Goal: Complete application form

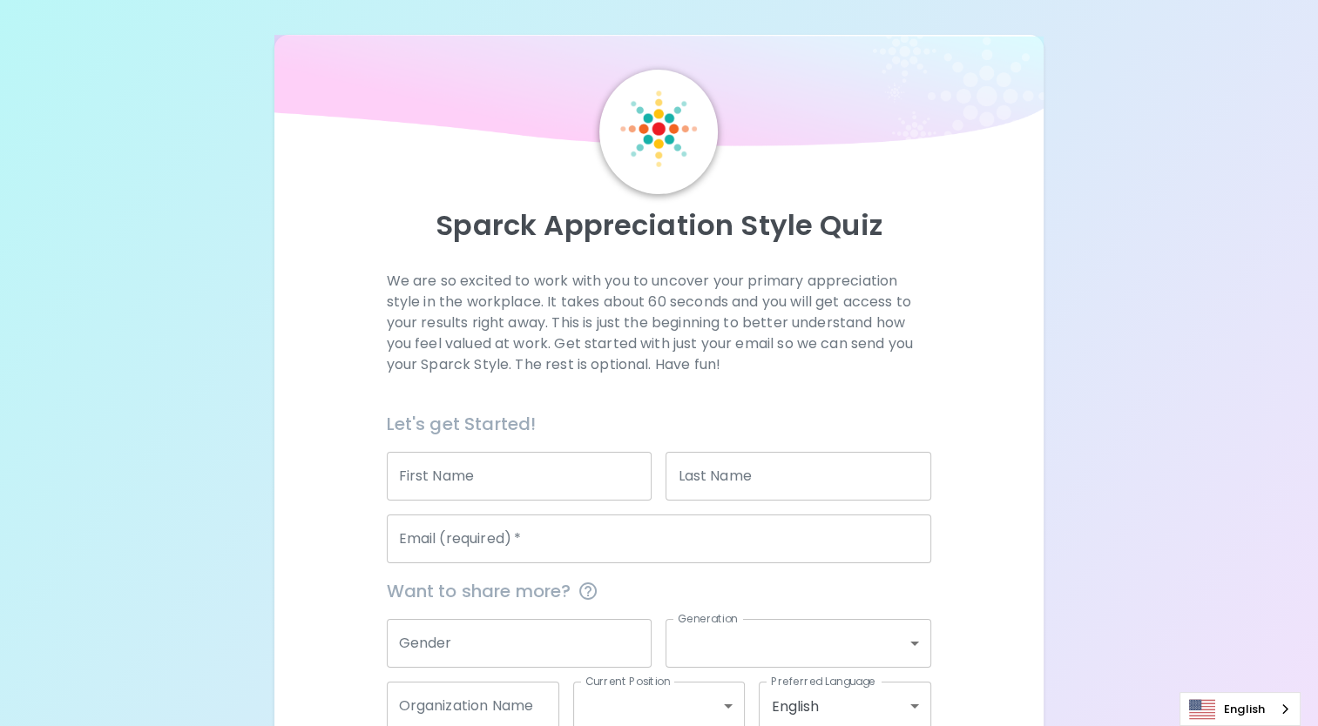
click at [488, 470] on input "First Name" at bounding box center [520, 476] width 266 height 49
type input "[PERSON_NAME]"
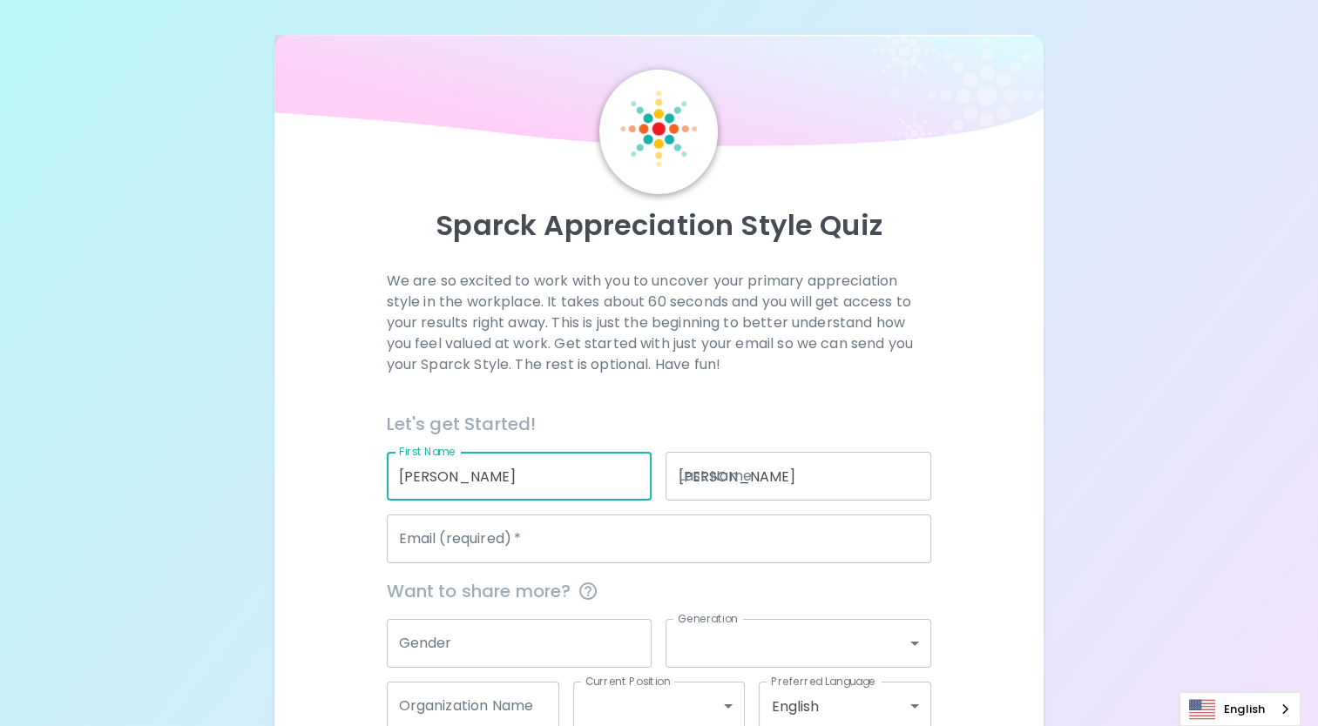
type input "[EMAIL_ADDRESS][DOMAIN_NAME]"
type input "[US_EMPLOYER_IDENTIFICATION_NUMBER]"
click at [613, 643] on input "Gender" at bounding box center [520, 643] width 266 height 49
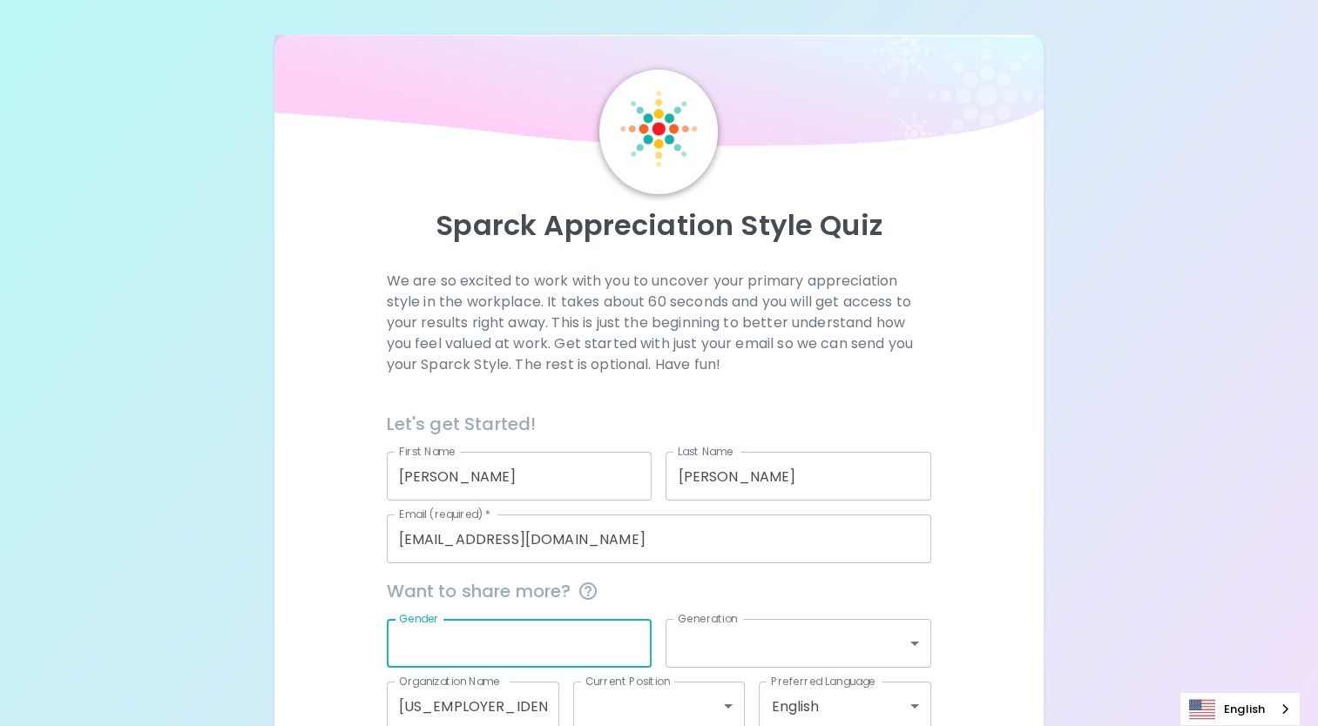
type input "[DEMOGRAPHIC_DATA]"
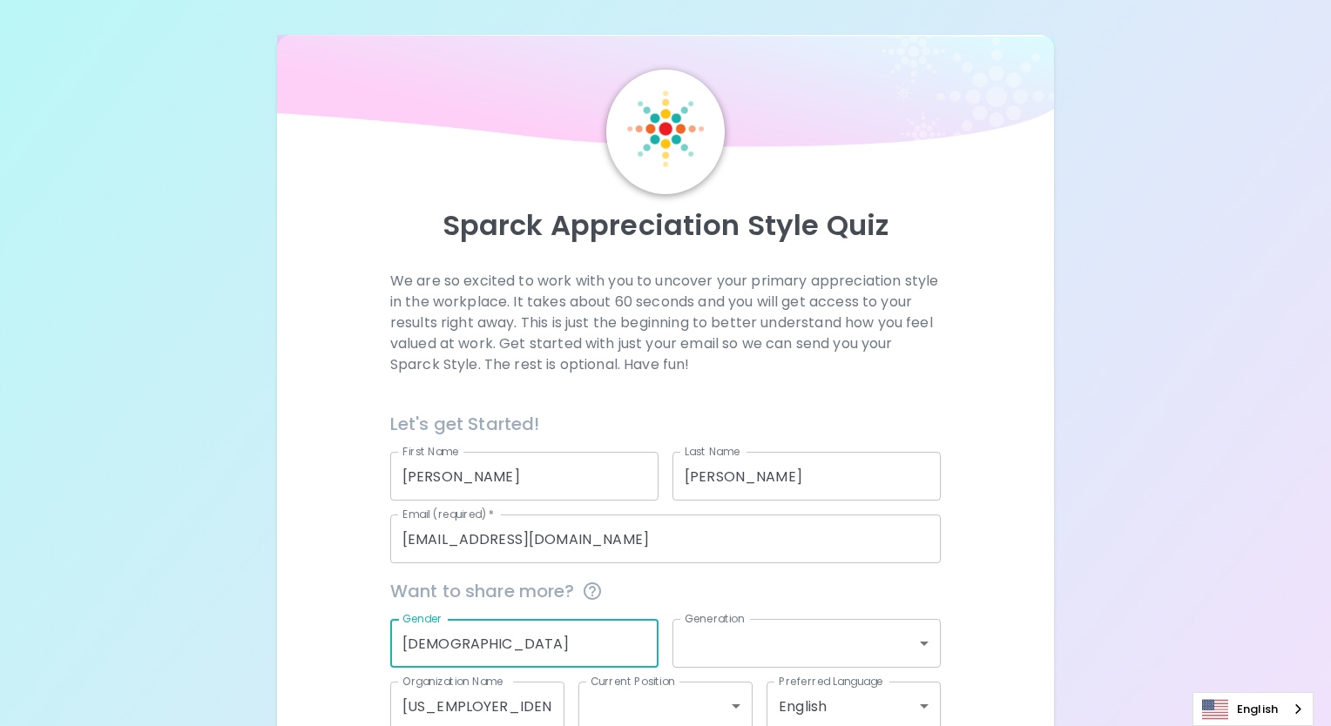
click at [753, 646] on body "Sparck Appreciation Style Quiz We are so excited to work with you to uncover yo…" at bounding box center [665, 415] width 1331 height 830
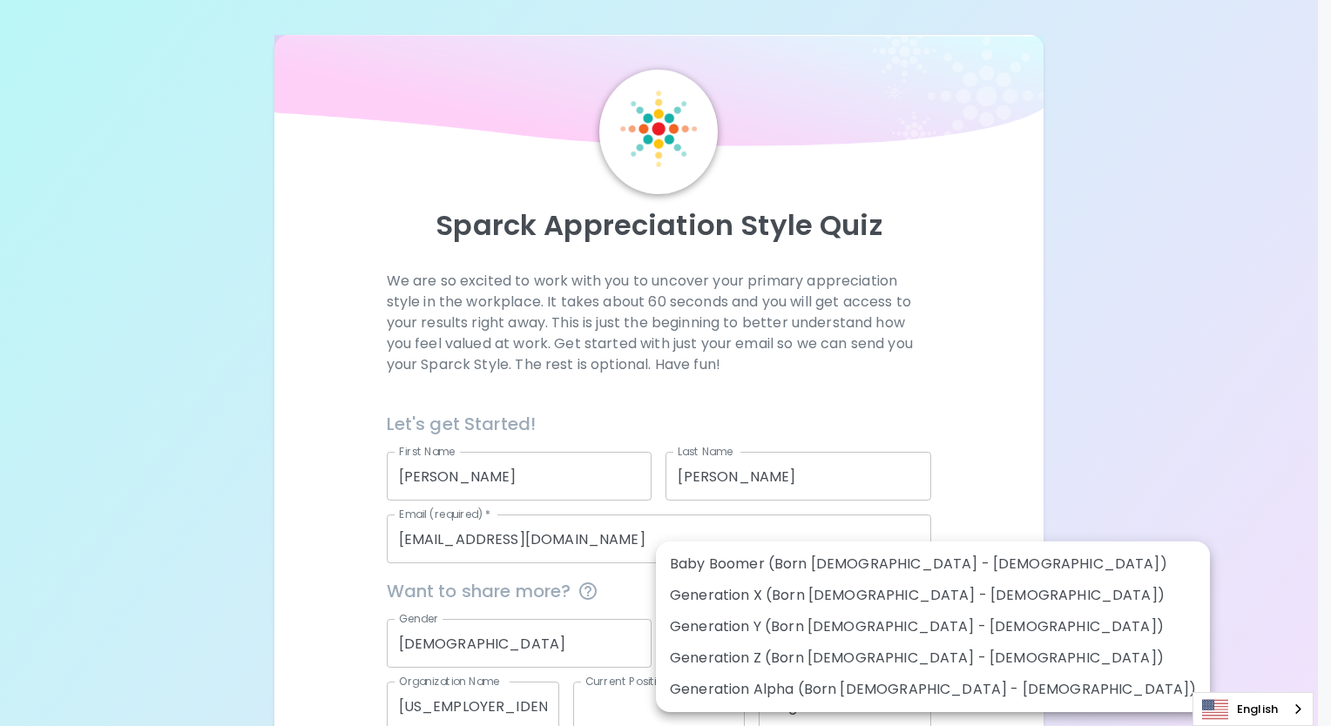
click at [881, 593] on li "Generation X (Born [DEMOGRAPHIC_DATA] - [DEMOGRAPHIC_DATA])" at bounding box center [933, 595] width 554 height 31
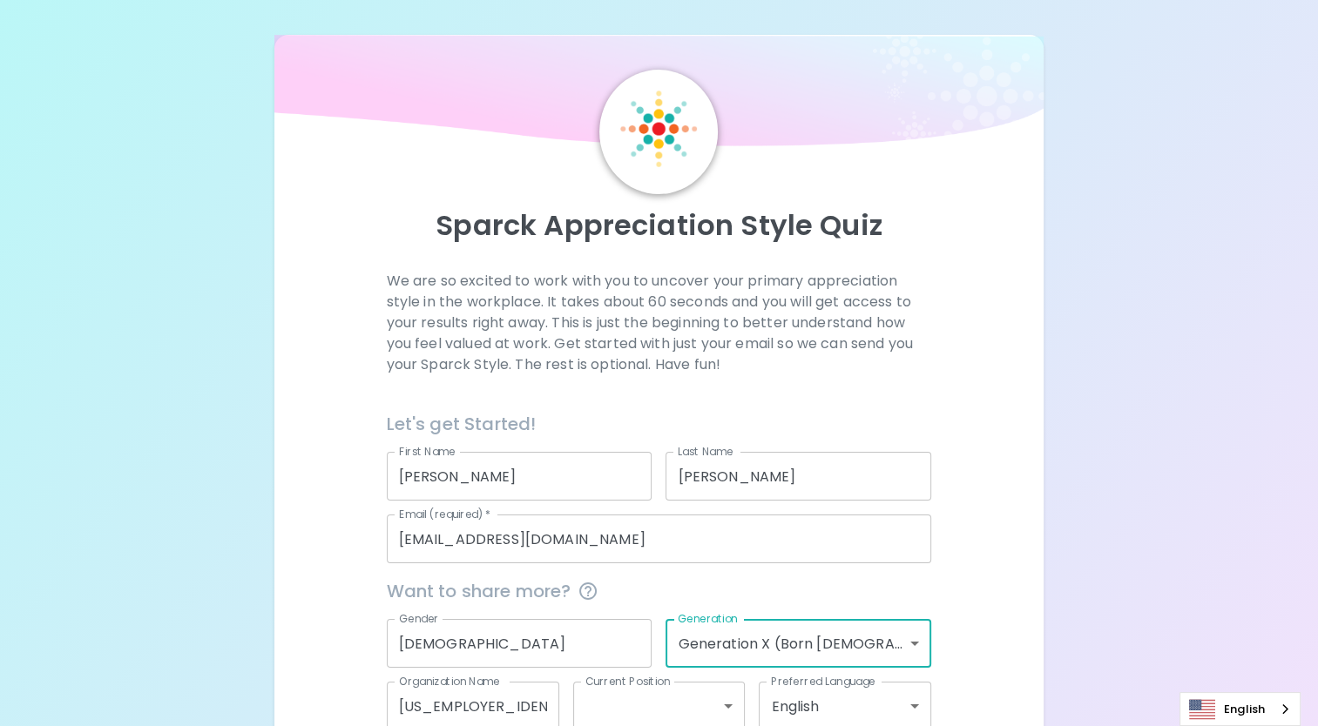
click at [881, 628] on body "Sparck Appreciation Style Quiz We are so excited to work with you to uncover yo…" at bounding box center [659, 415] width 1318 height 830
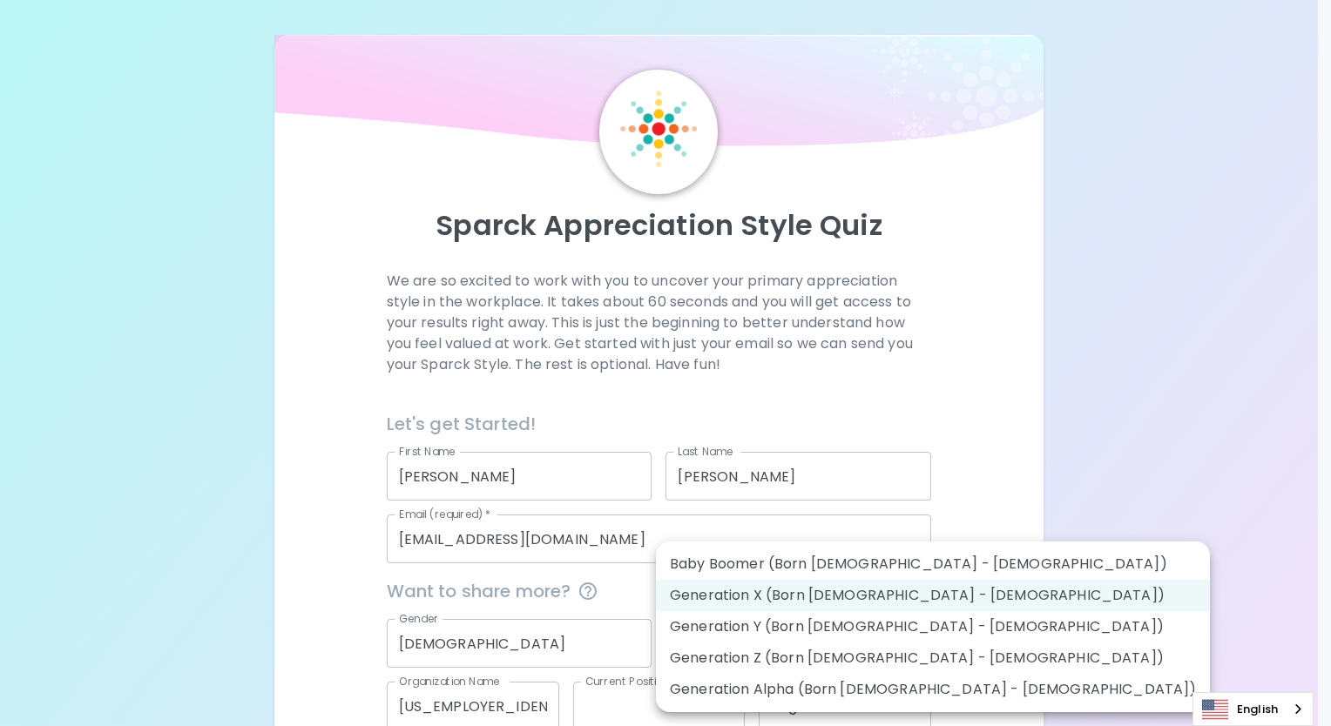
click at [875, 630] on li "Generation Y (Born [DEMOGRAPHIC_DATA] - [DEMOGRAPHIC_DATA])" at bounding box center [933, 626] width 554 height 31
type input "generation_y"
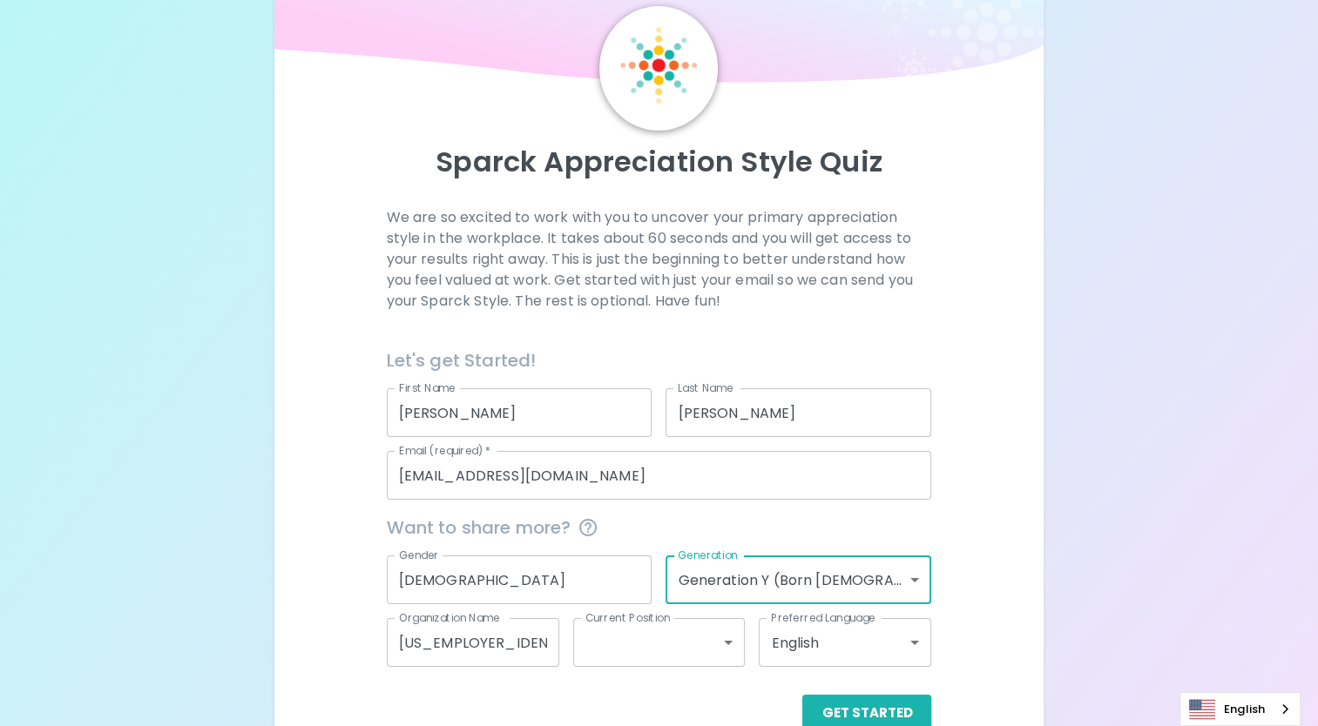
scroll to position [103, 0]
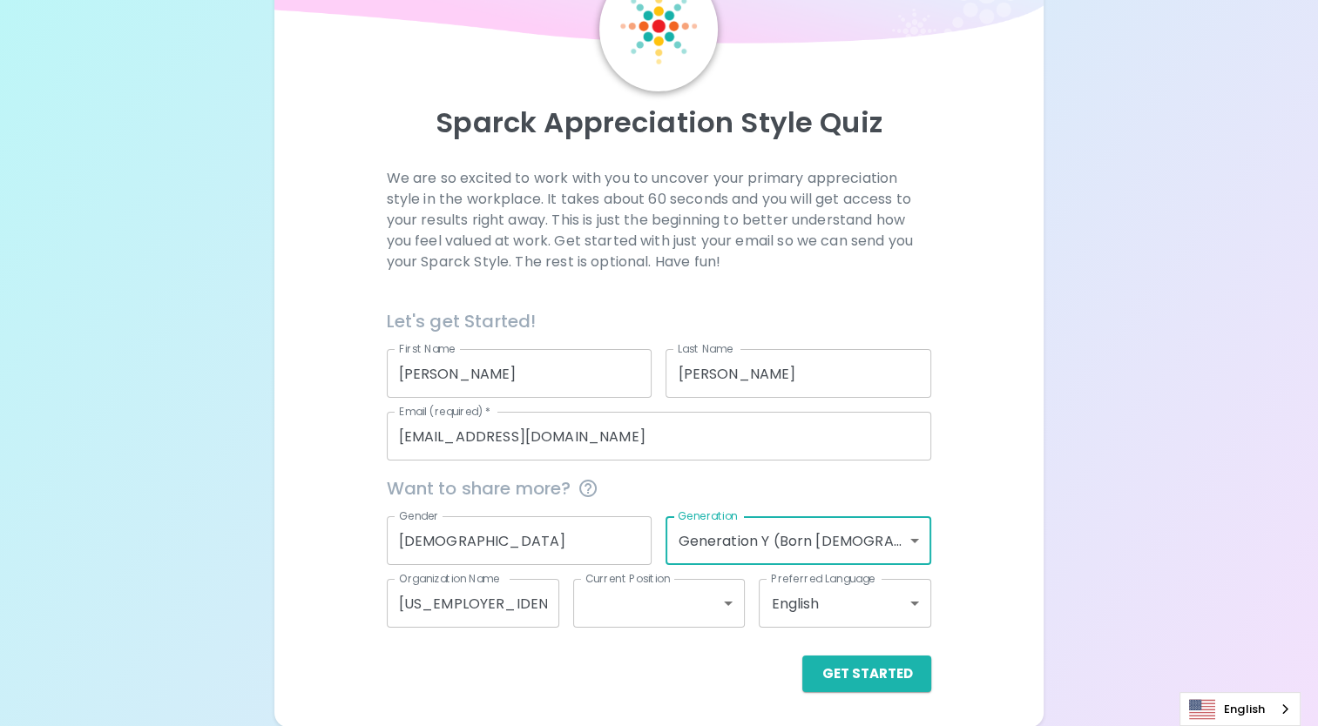
click at [513, 599] on input "[US_EMPLOYER_IDENTIFICATION_NUMBER]" at bounding box center [473, 603] width 172 height 49
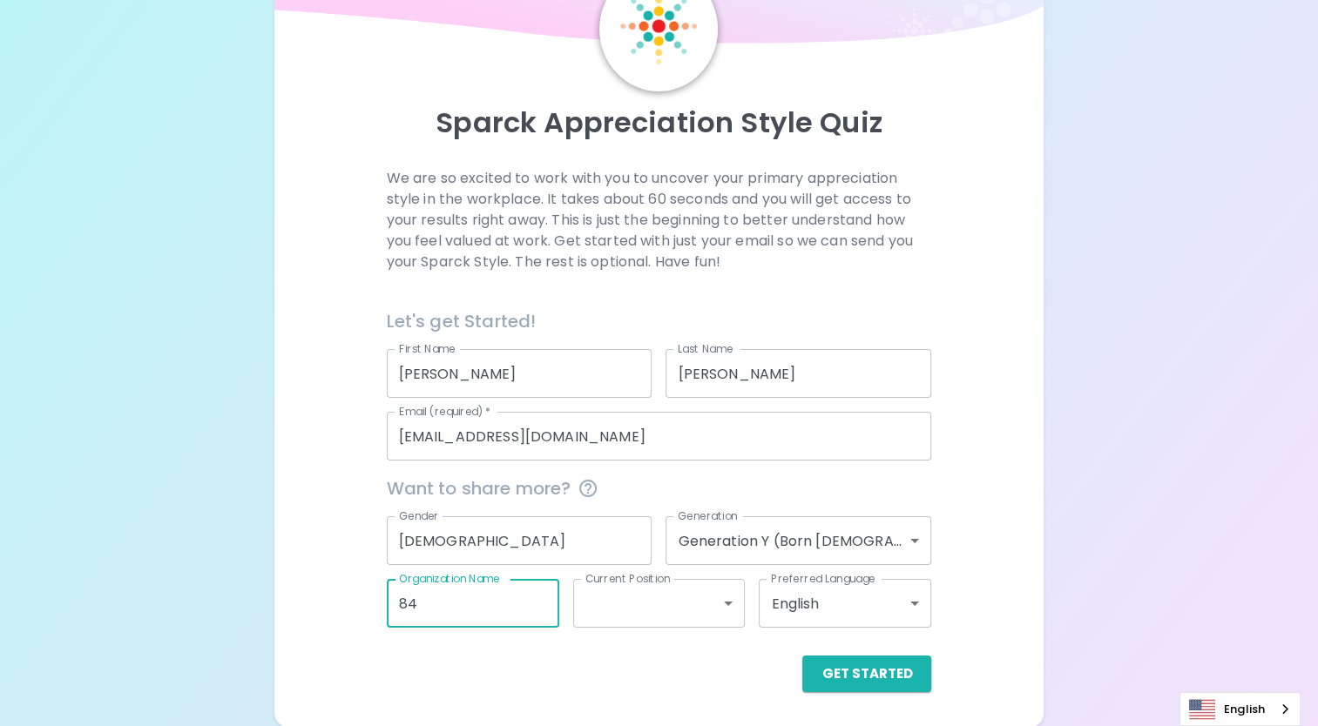
type input "8"
type input "TRAH"
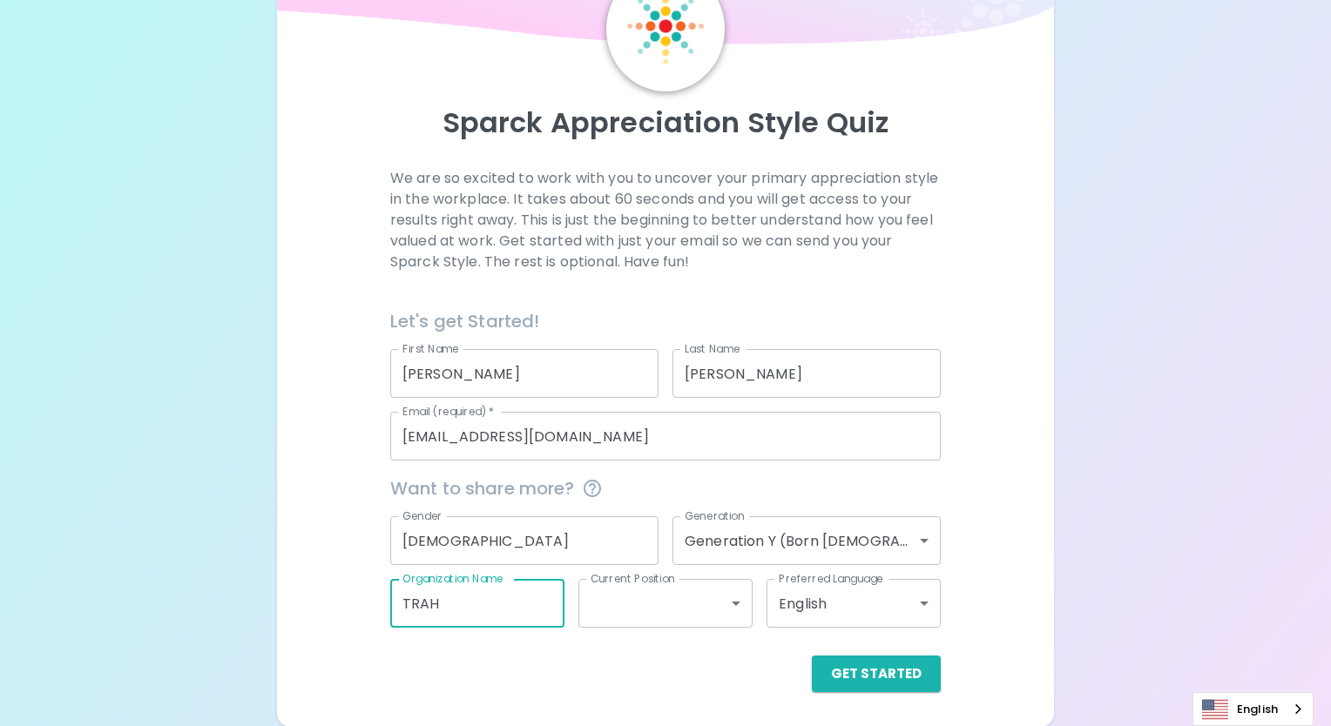
click at [671, 609] on body "Sparck Appreciation Style Quiz We are so excited to work with you to uncover yo…" at bounding box center [665, 312] width 1331 height 830
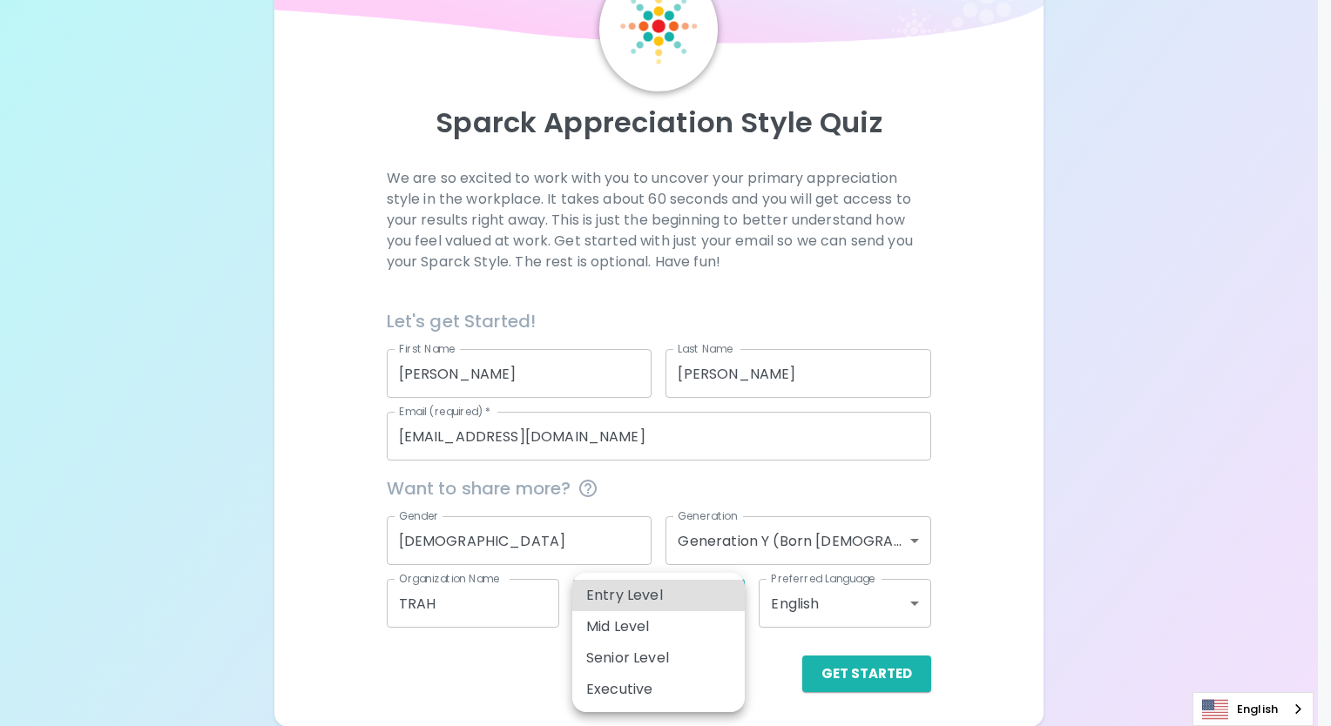
click at [662, 695] on li "Executive" at bounding box center [658, 689] width 172 height 31
type input "executive"
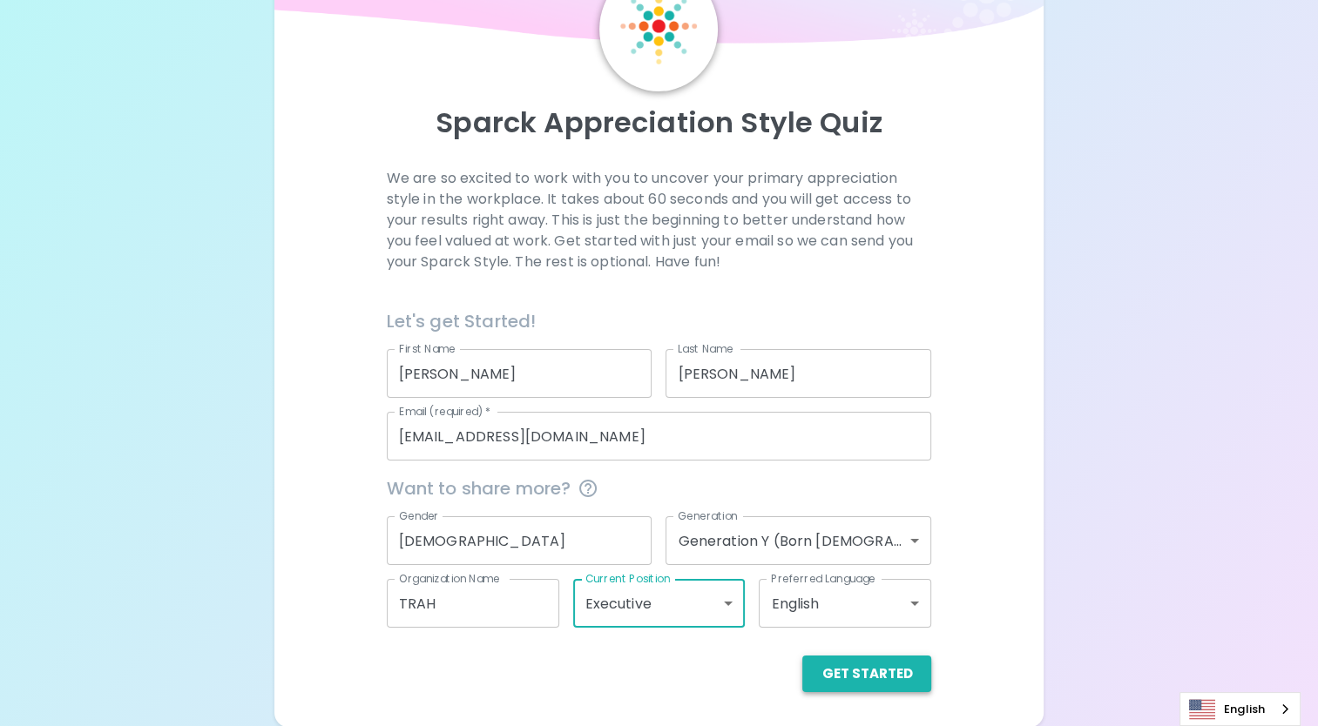
click at [895, 677] on button "Get Started" at bounding box center [866, 674] width 129 height 37
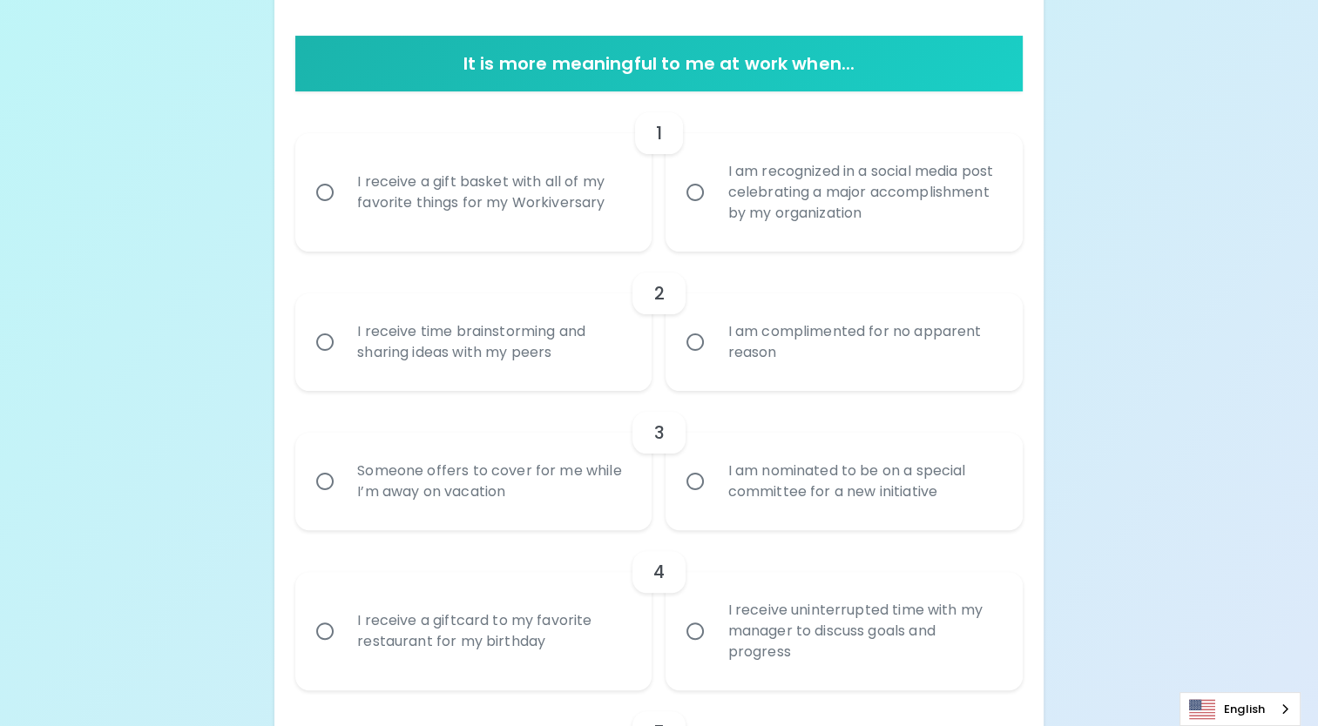
scroll to position [357, 0]
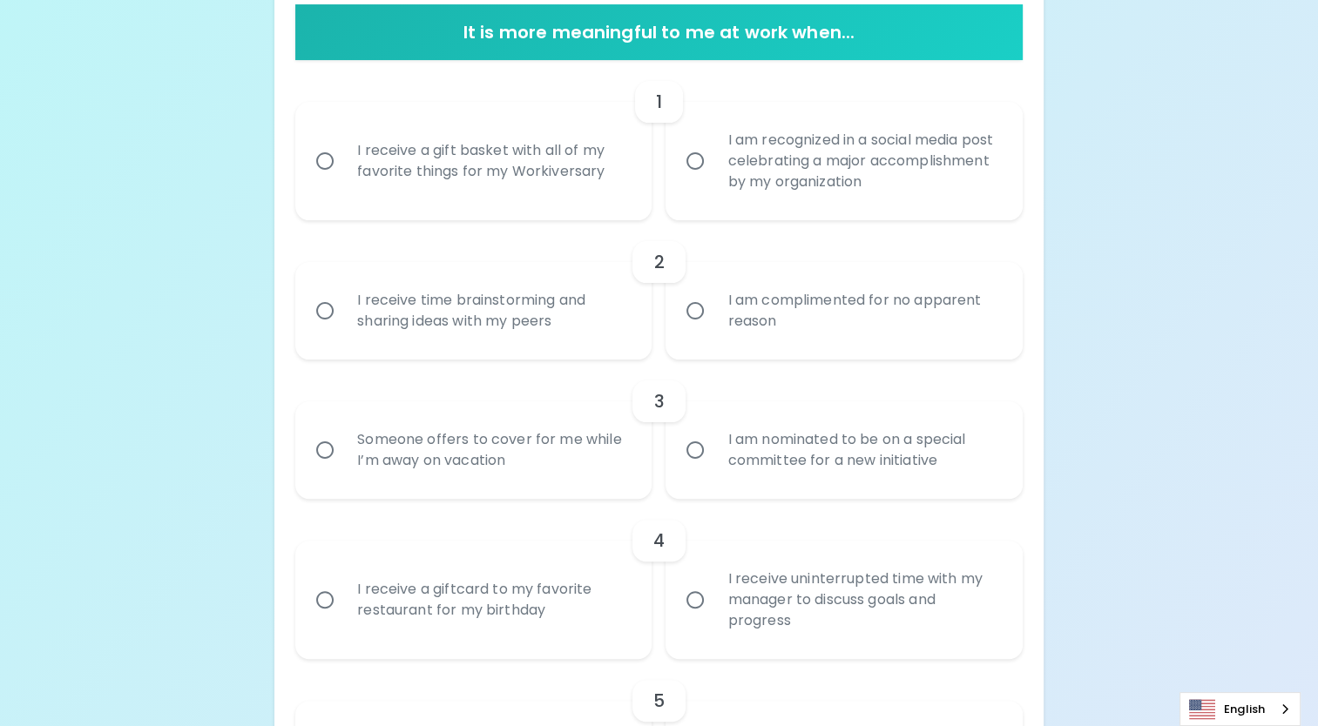
click at [698, 160] on input "I am recognized in a social media post celebrating a major accomplishment by my…" at bounding box center [695, 161] width 37 height 37
radio input "true"
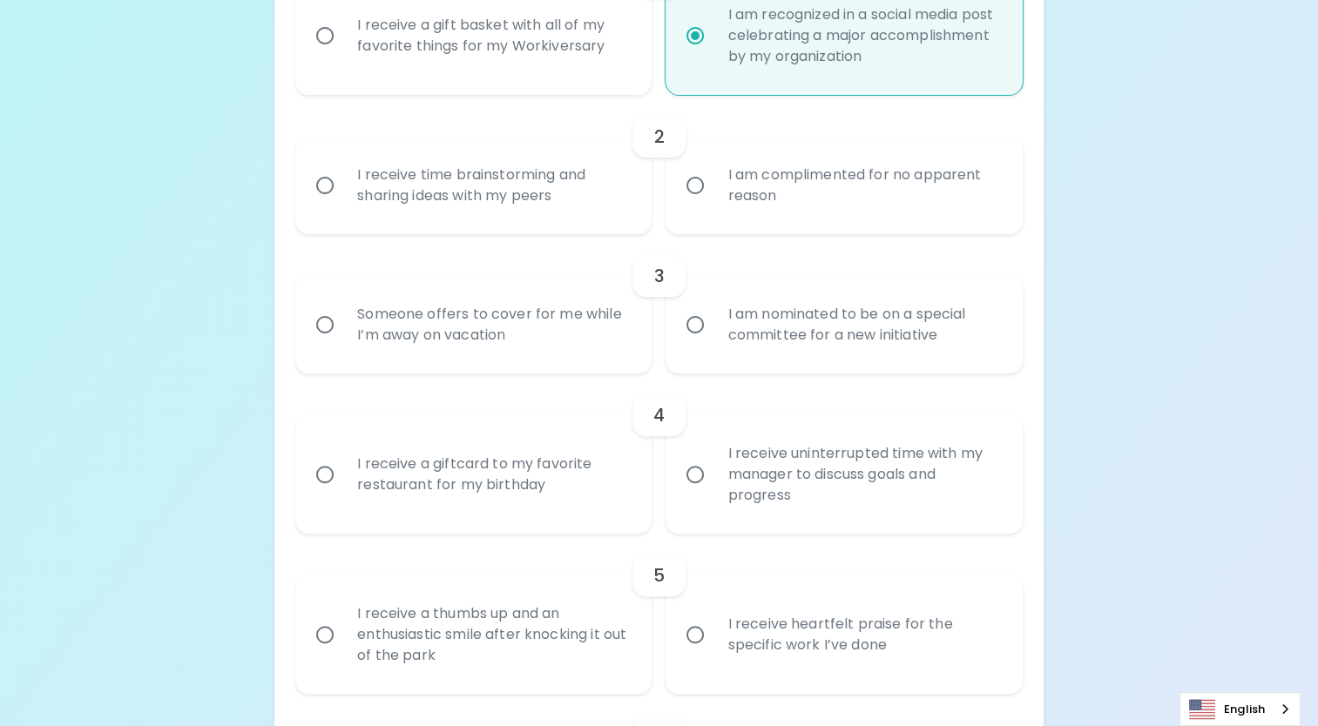
scroll to position [496, 0]
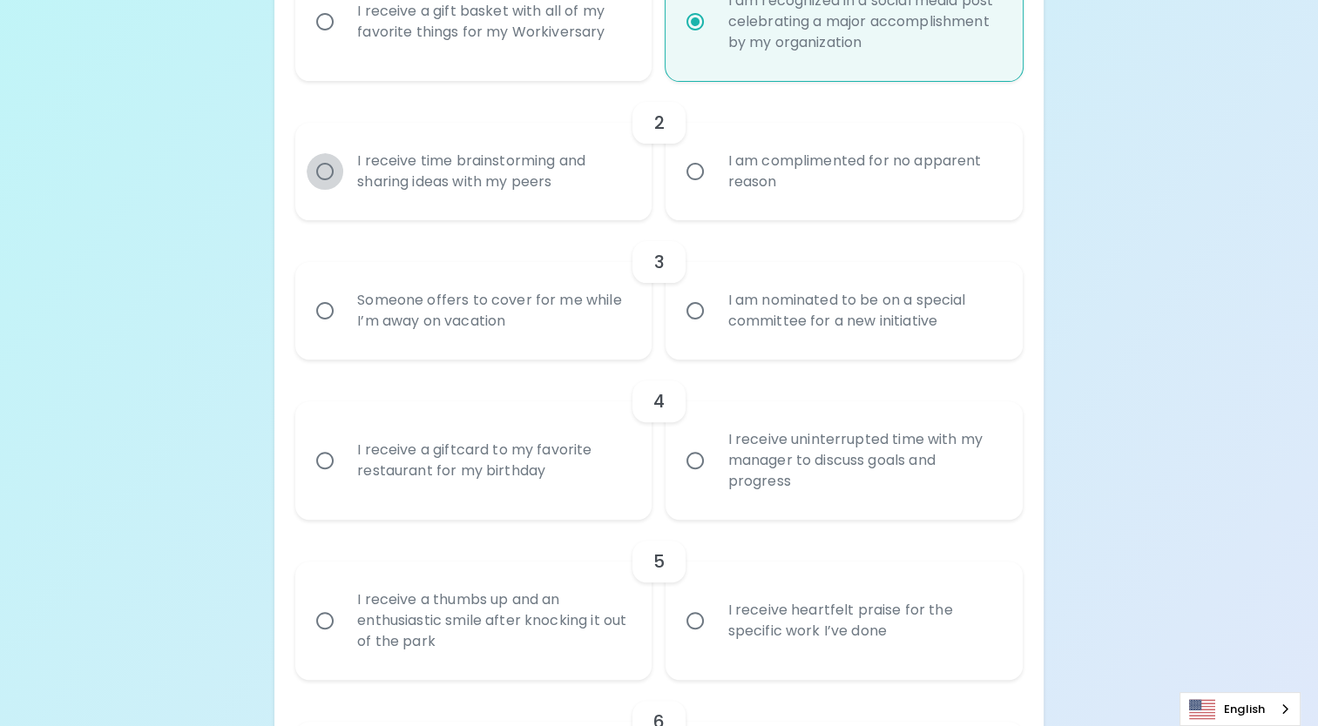
click at [327, 173] on input "I receive time brainstorming and sharing ideas with my peers" at bounding box center [325, 171] width 37 height 37
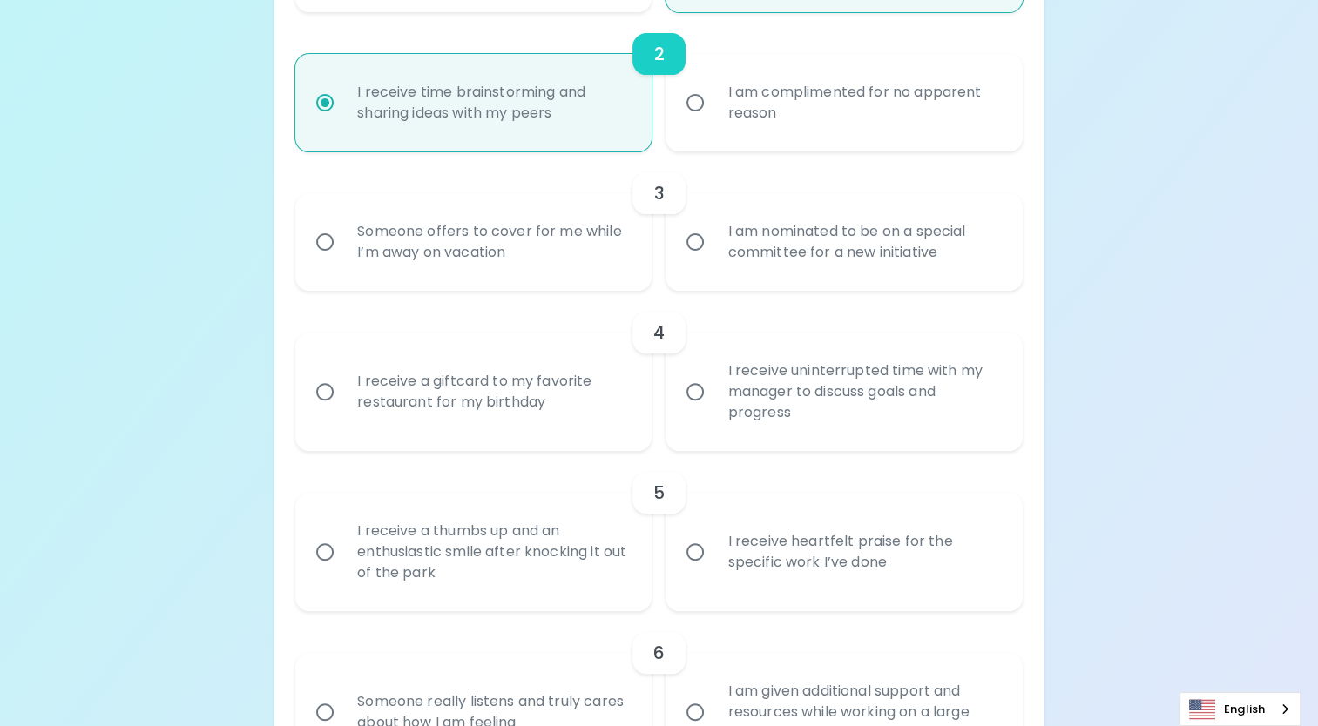
scroll to position [636, 0]
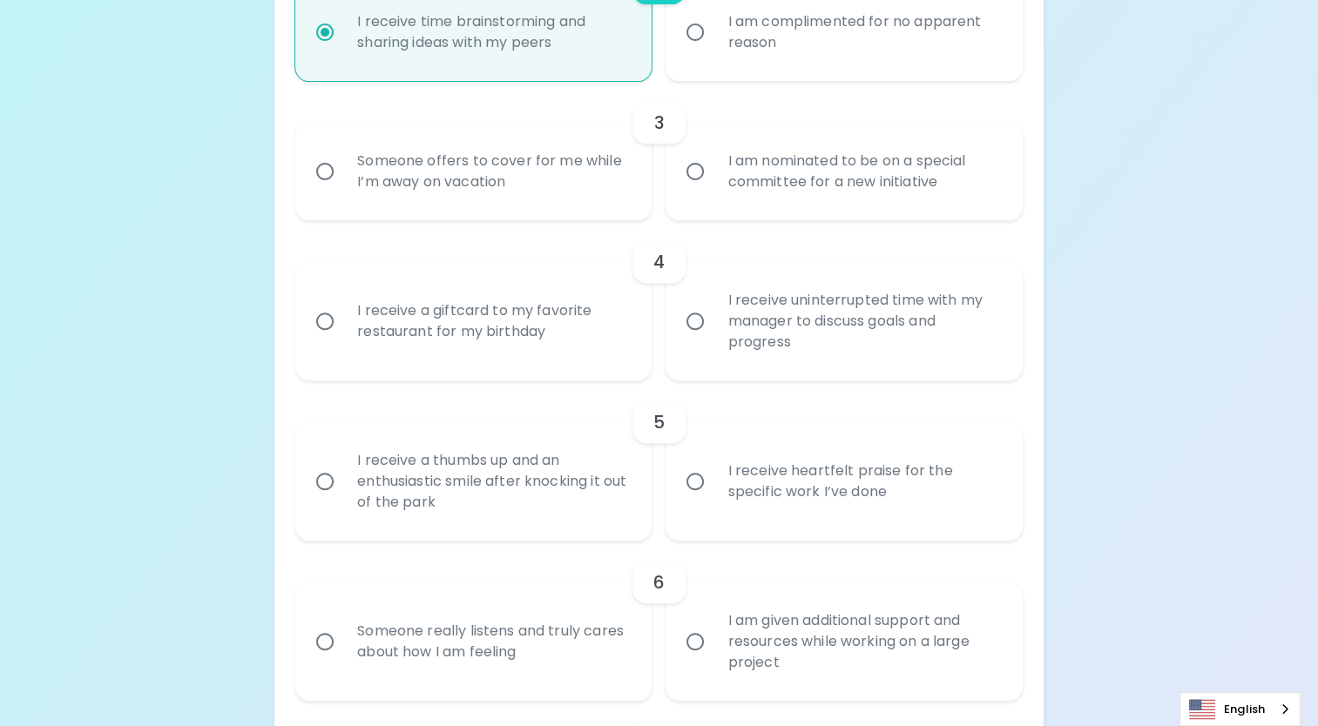
radio input "true"
click at [696, 176] on input "I am nominated to be on a special committee for a new initiative" at bounding box center [695, 171] width 37 height 37
radio input "false"
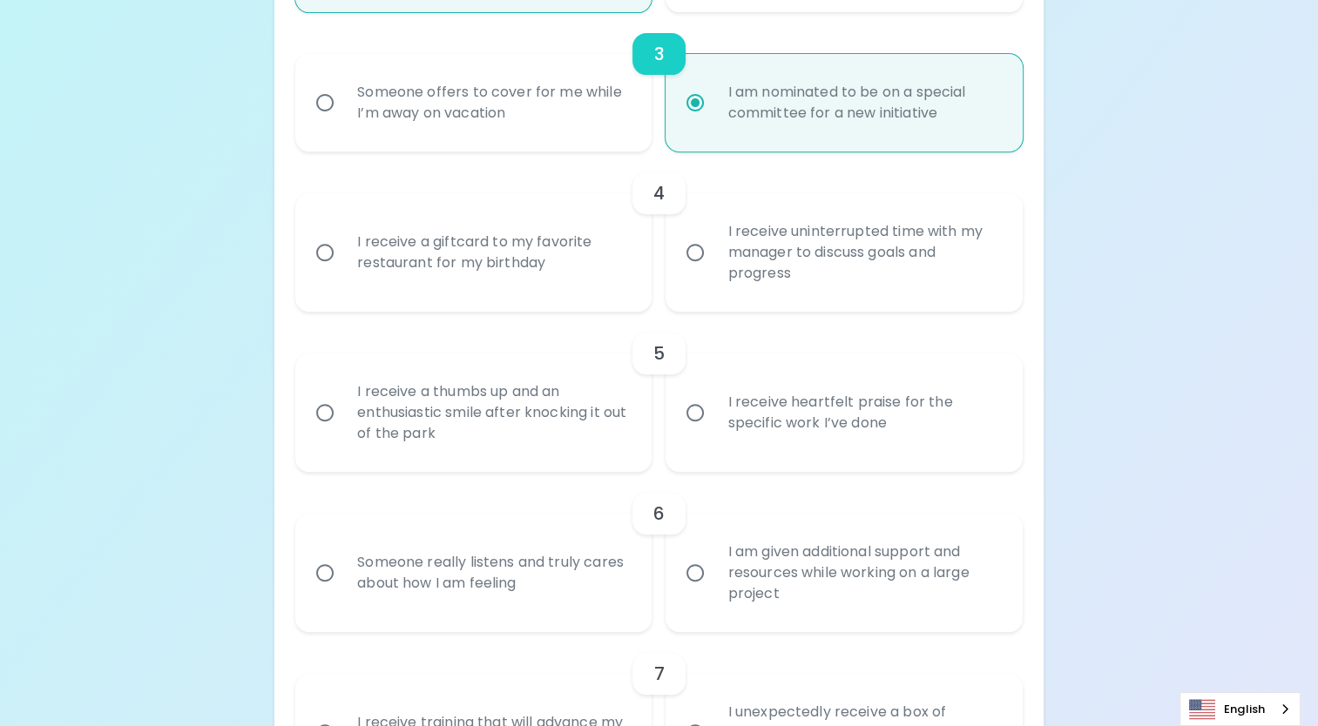
scroll to position [775, 0]
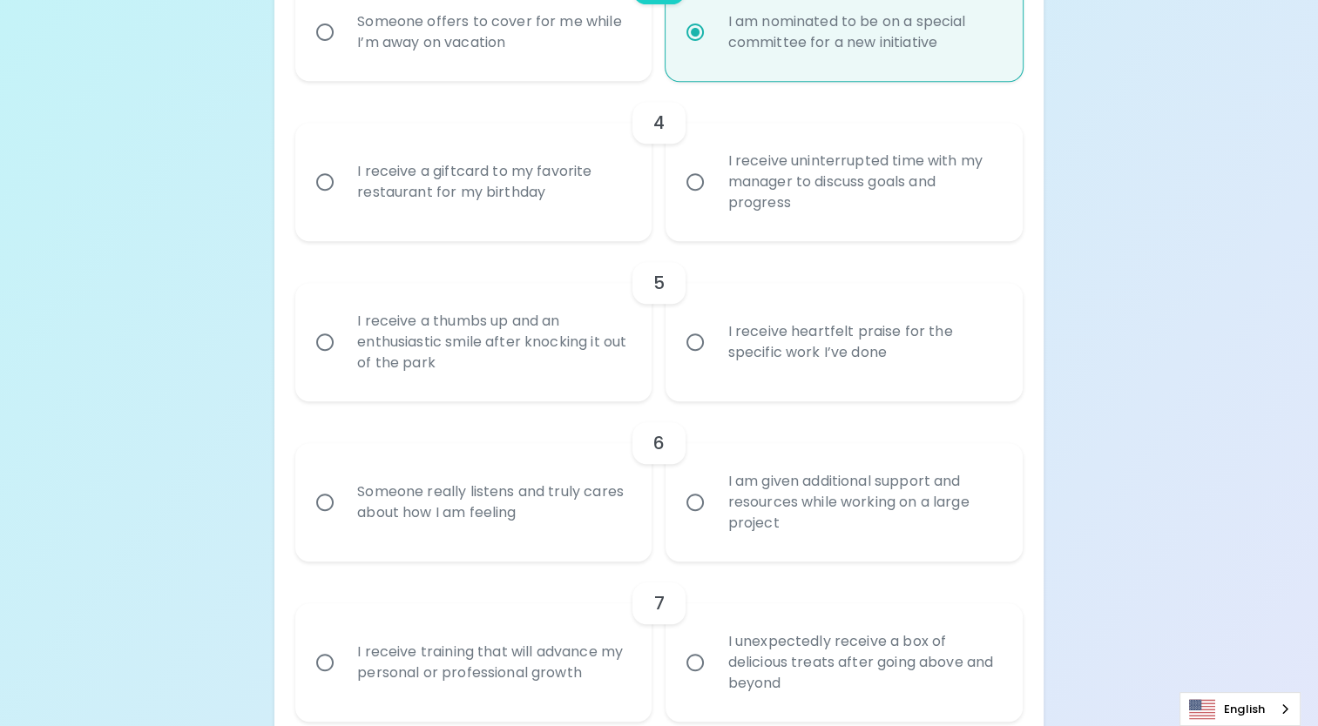
radio input "true"
click at [328, 183] on input "I receive a giftcard to my favorite restaurant for my birthday" at bounding box center [325, 182] width 37 height 37
radio input "false"
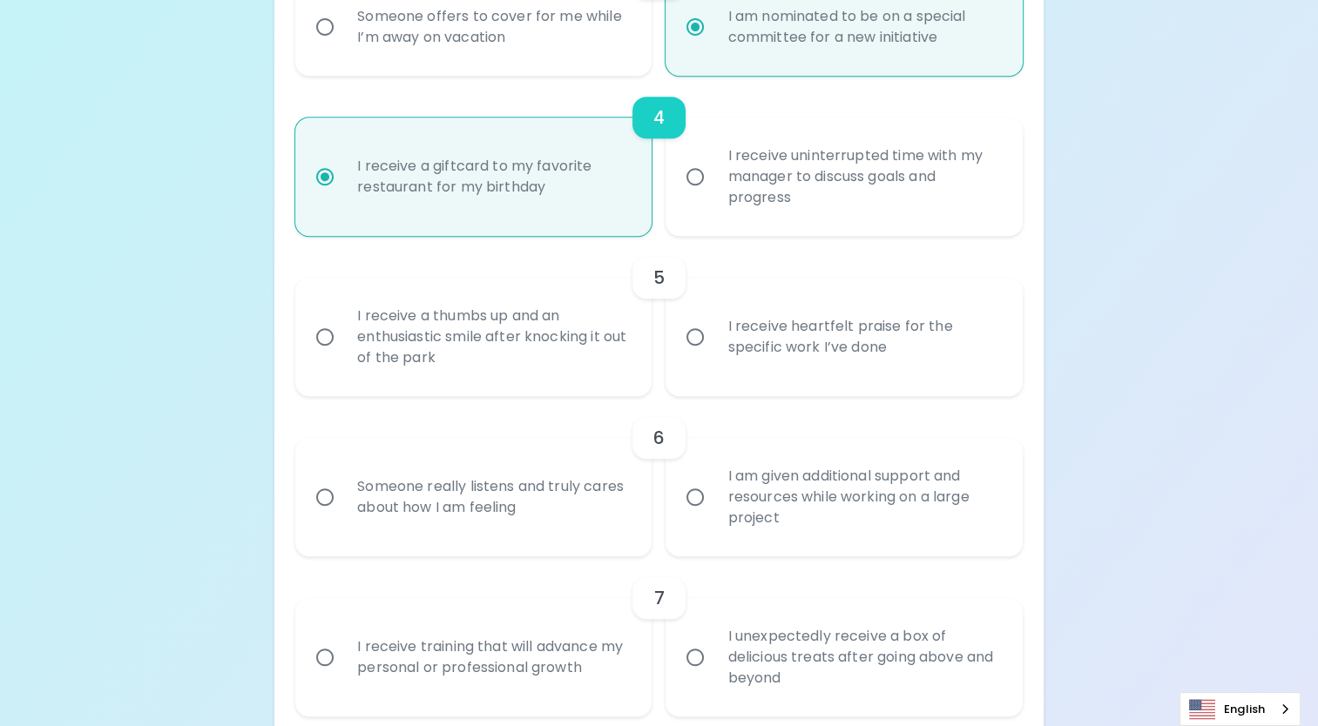
scroll to position [915, 0]
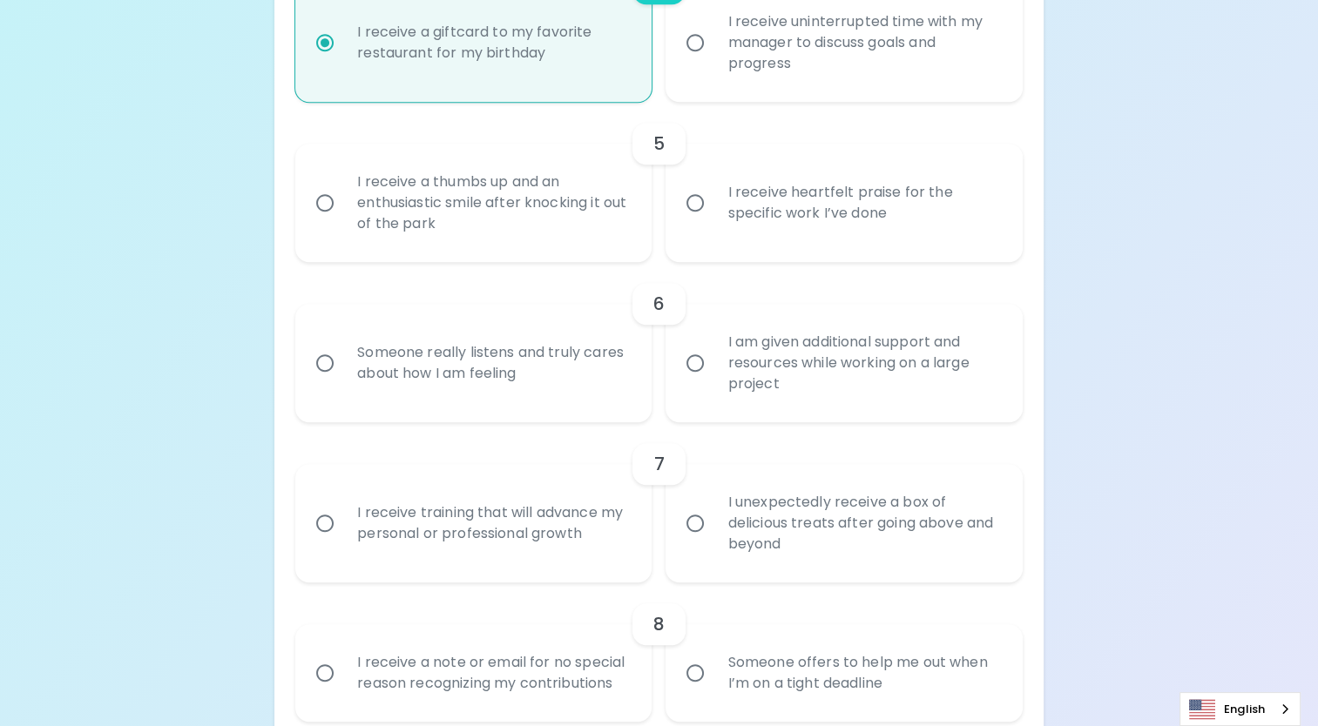
radio input "true"
click at [706, 207] on input "I receive heartfelt praise for the specific work I’ve done" at bounding box center [695, 203] width 37 height 37
radio input "false"
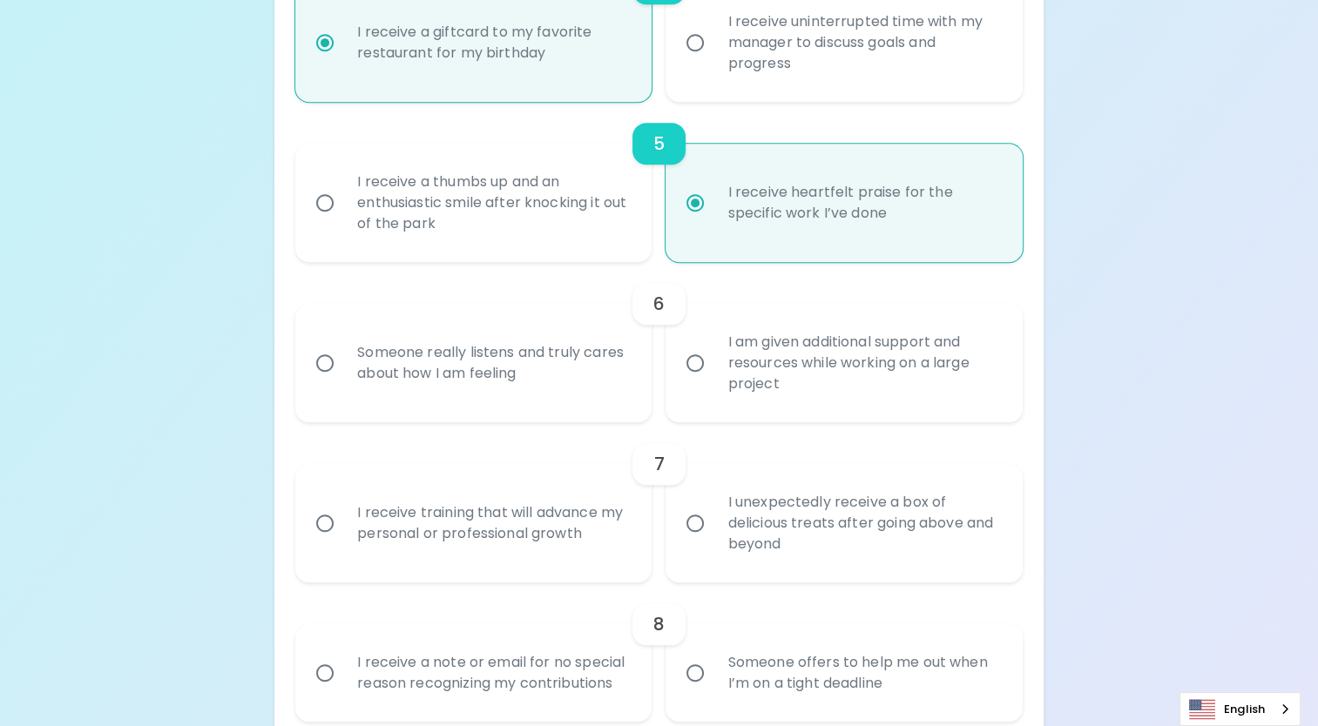
scroll to position [1054, 0]
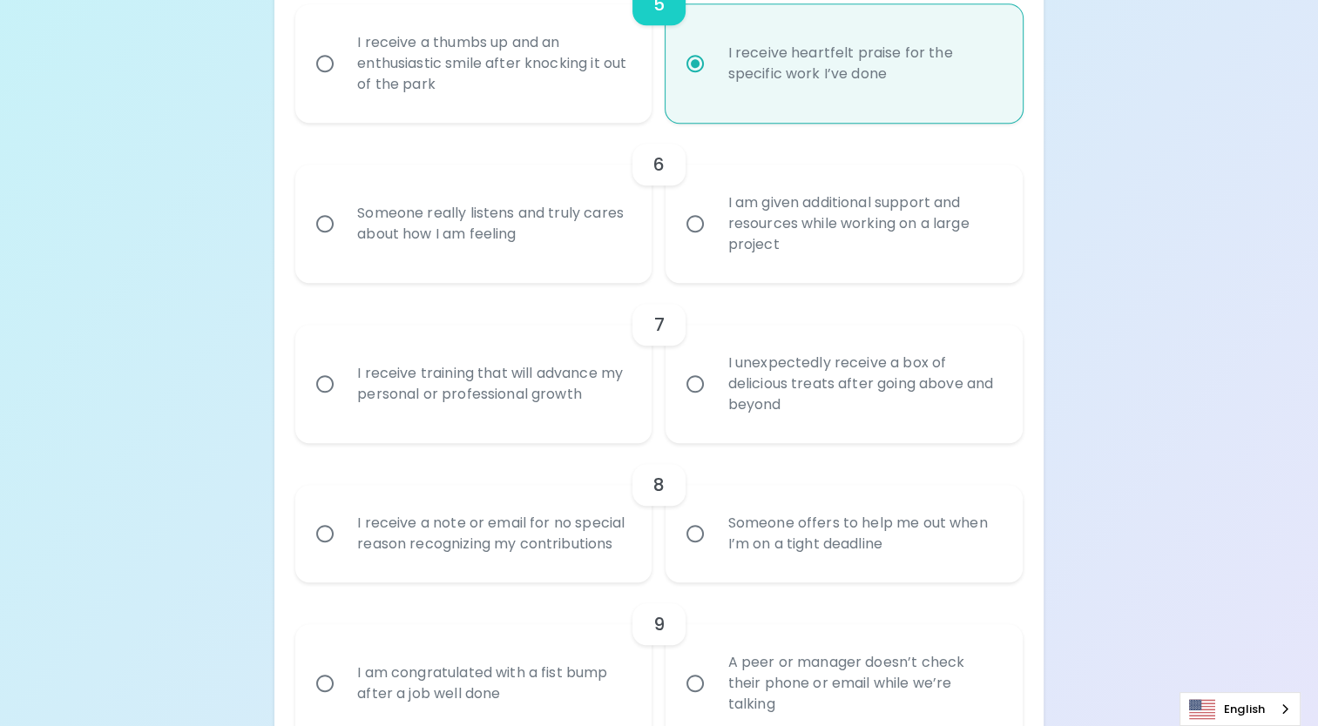
radio input "true"
click at [330, 221] on input "Someone really listens and truly cares about how I am feeling" at bounding box center [325, 224] width 37 height 37
radio input "false"
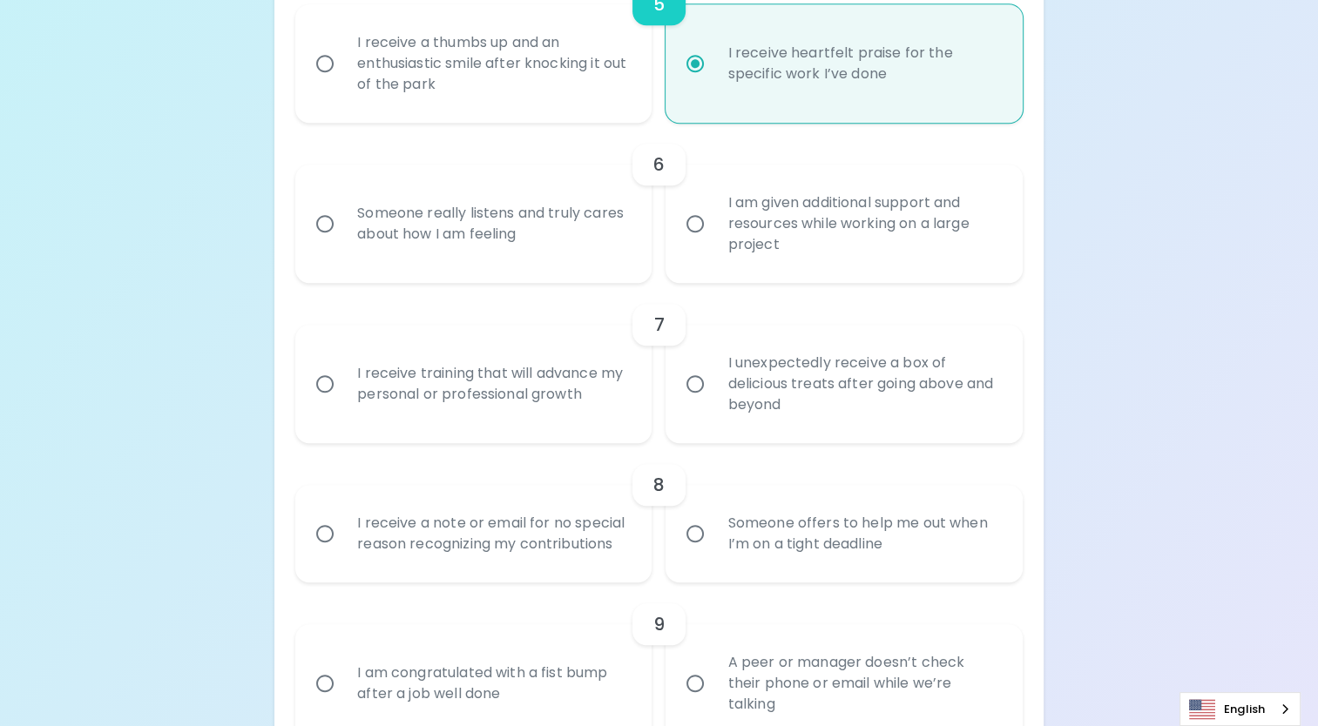
radio input "false"
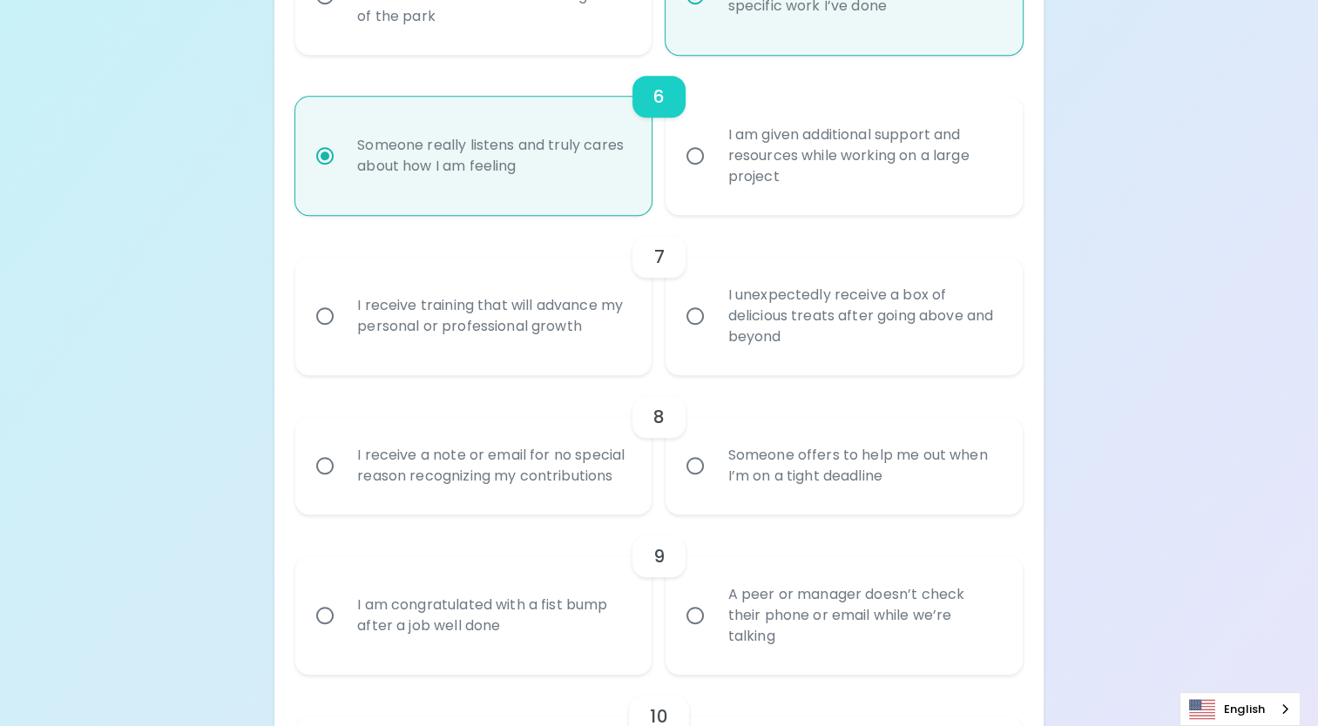
scroll to position [1193, 0]
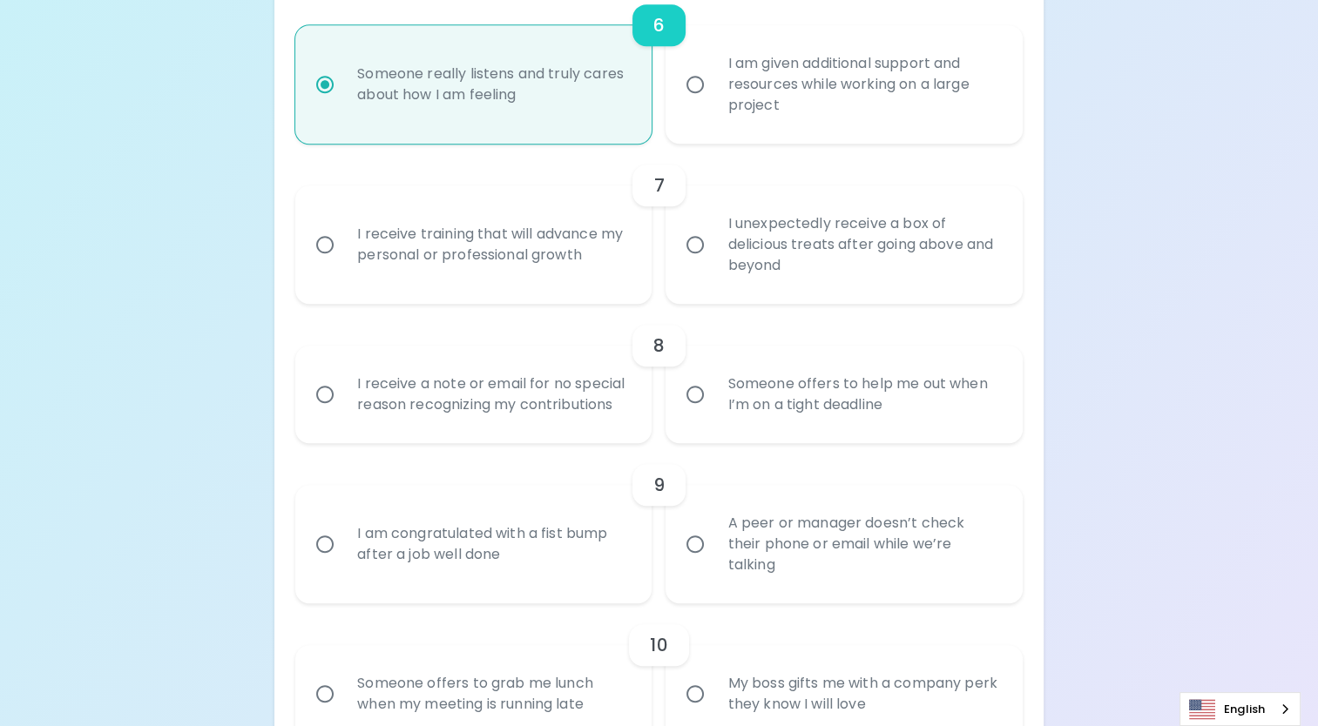
radio input "true"
click at [314, 249] on input "I receive training that will advance my personal or professional growth" at bounding box center [325, 244] width 37 height 37
radio input "false"
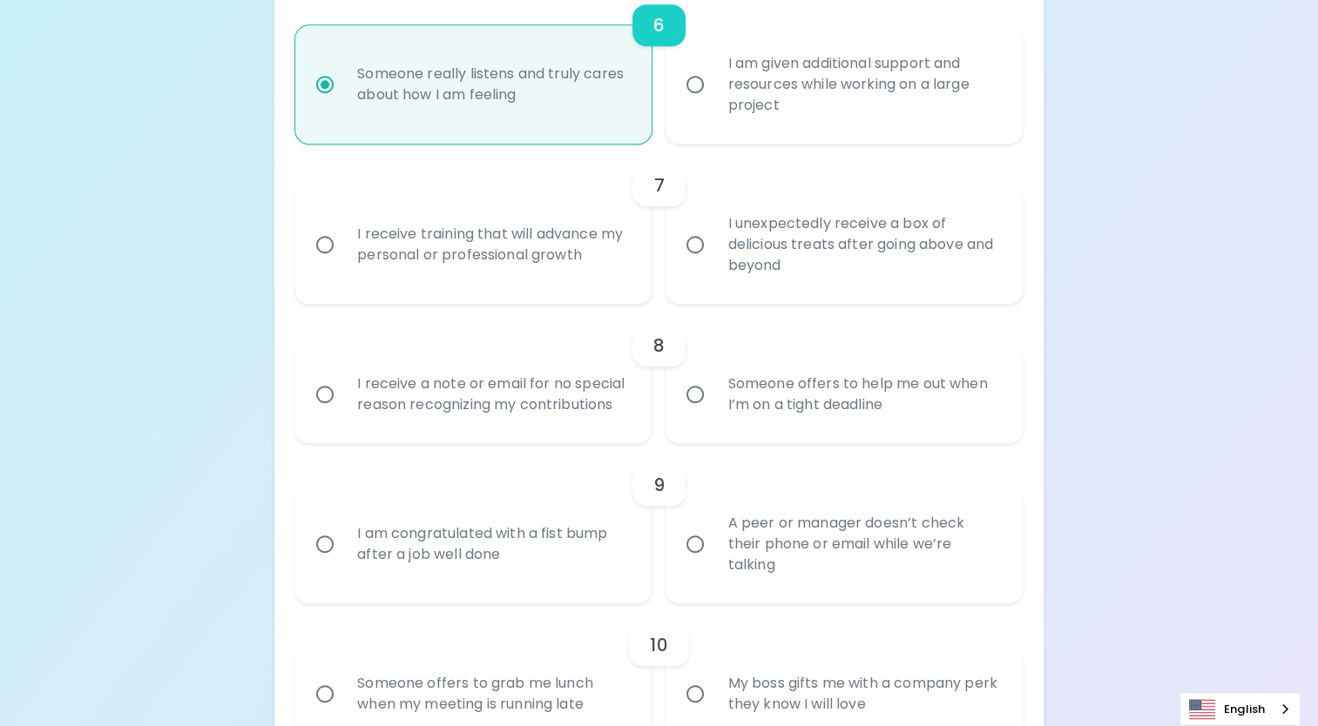
radio input "false"
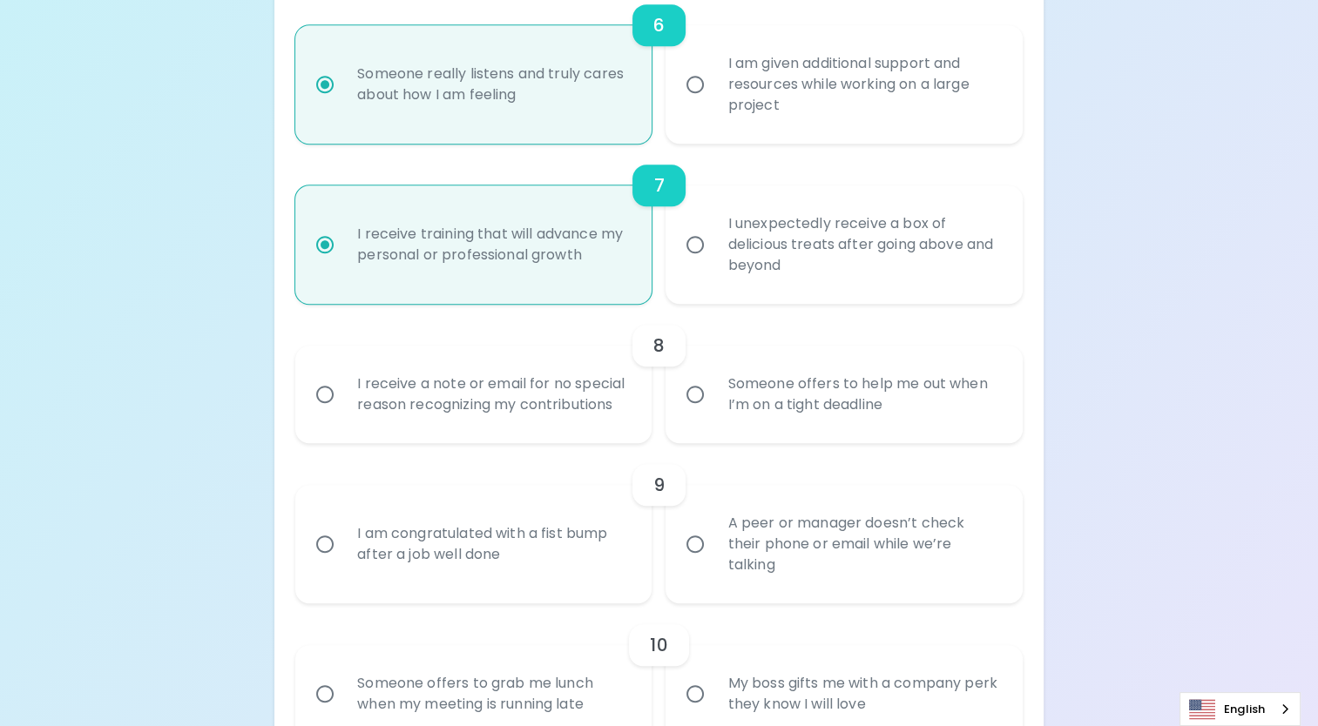
scroll to position [1333, 0]
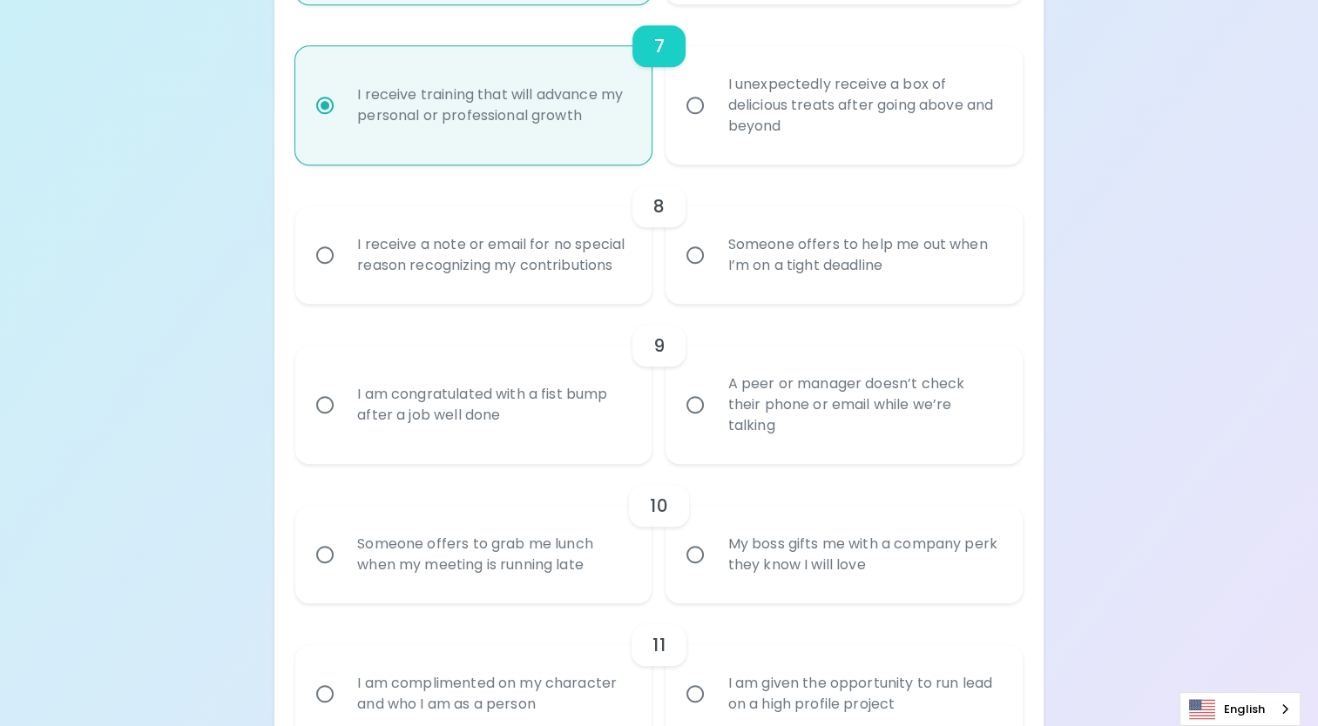
radio input "true"
click at [327, 256] on input "I receive a note or email for no special reason recognizing my contributions" at bounding box center [325, 255] width 37 height 37
radio input "false"
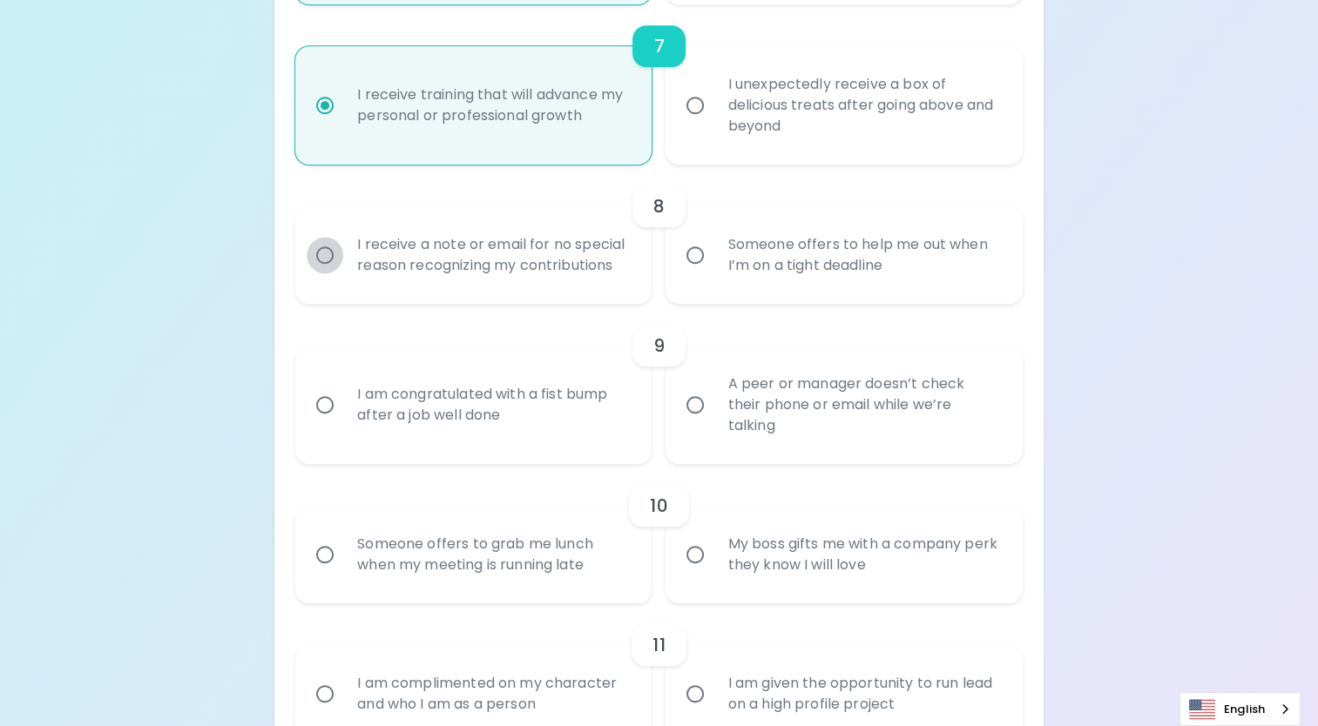
radio input "false"
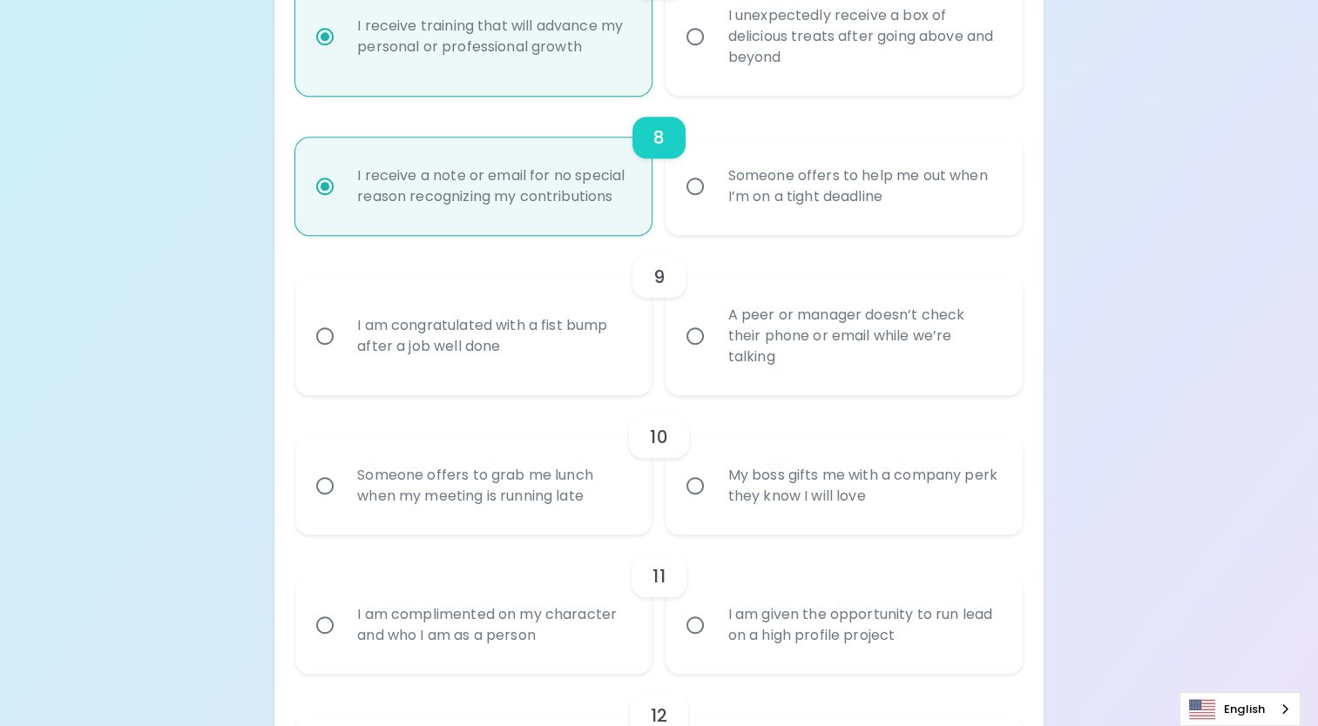
scroll to position [1472, 0]
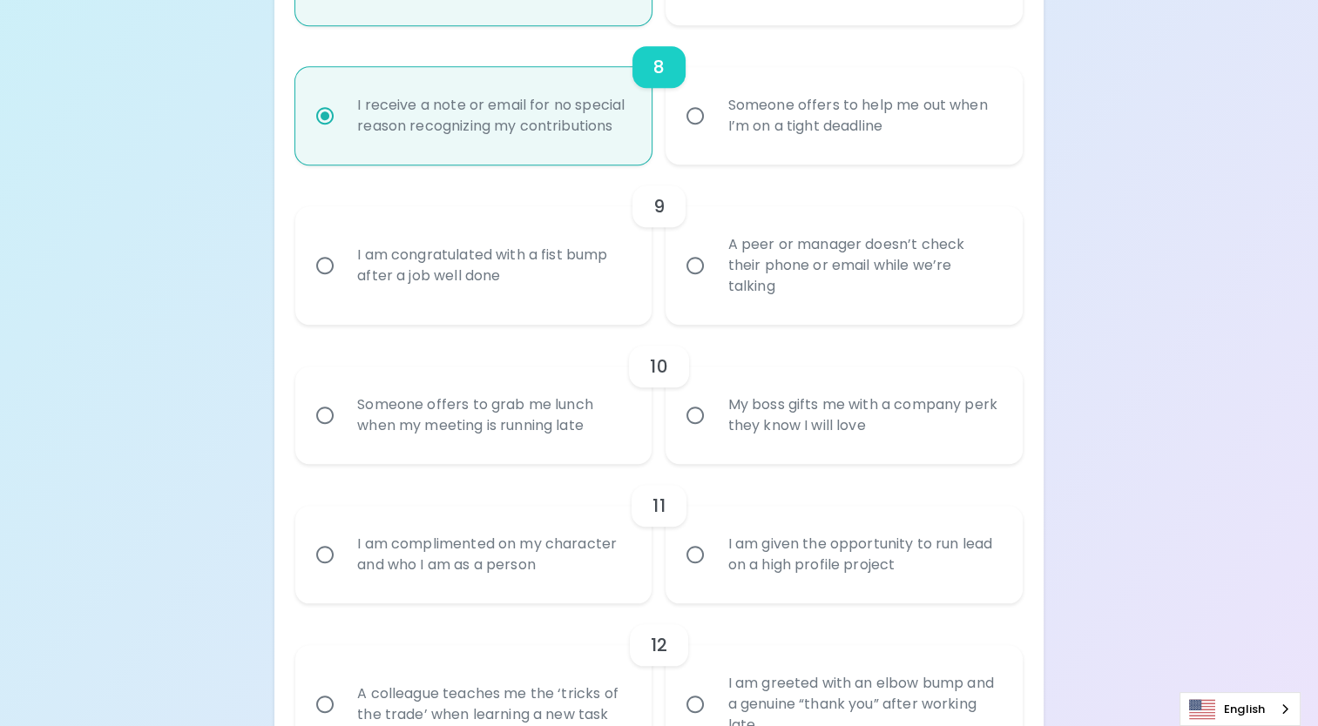
radio input "true"
click at [327, 256] on input "I am congratulated with a fist bump after a job well done" at bounding box center [325, 265] width 37 height 37
radio input "false"
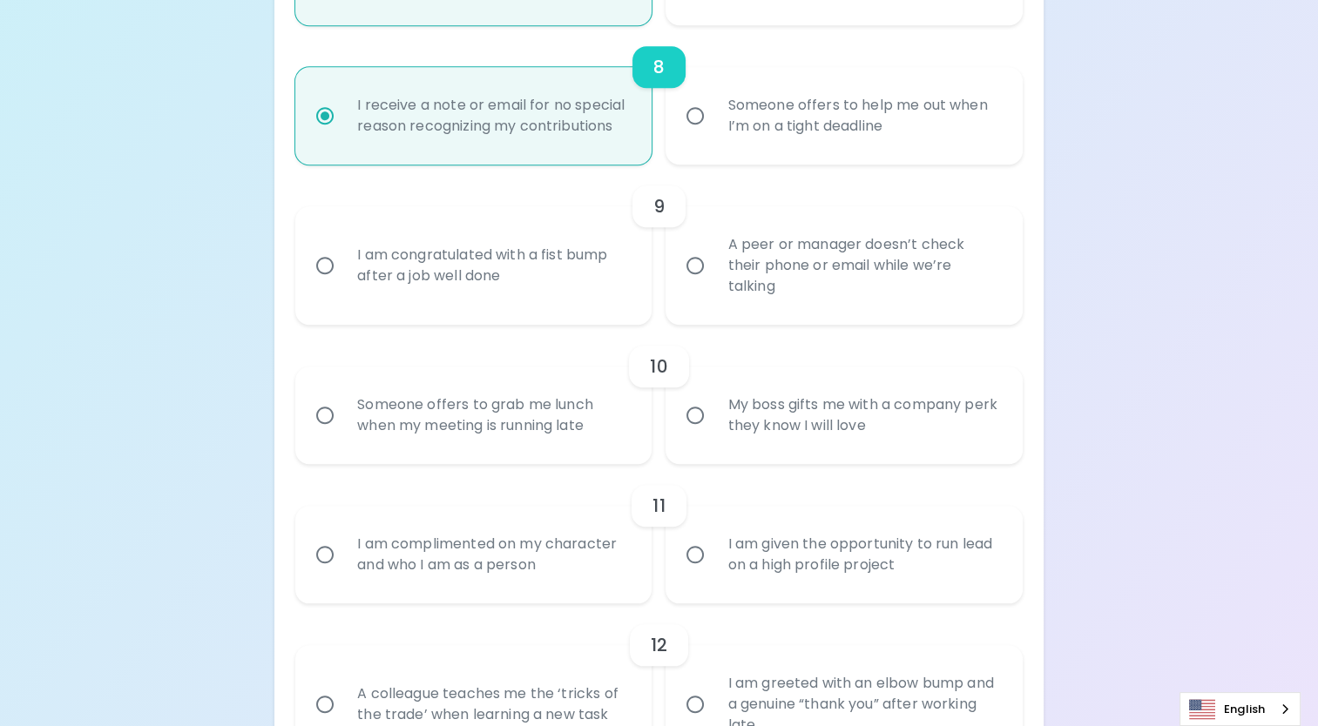
radio input "false"
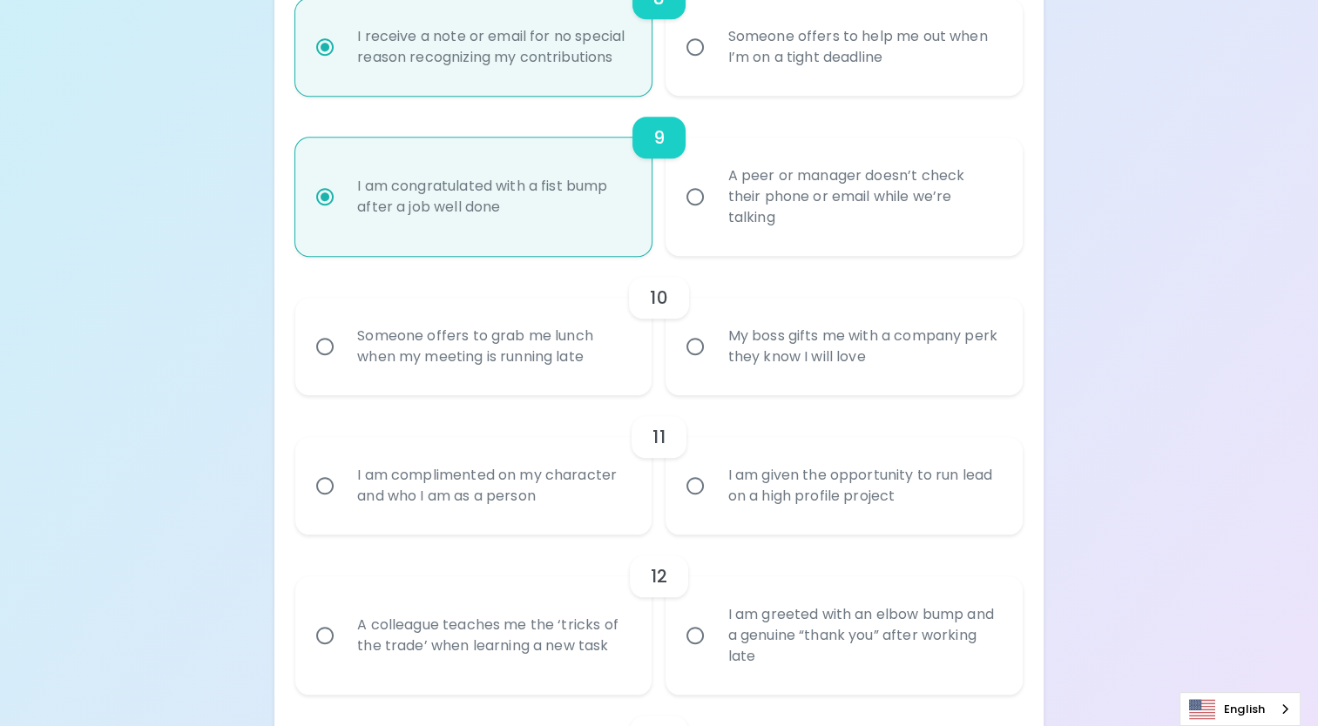
scroll to position [1611, 0]
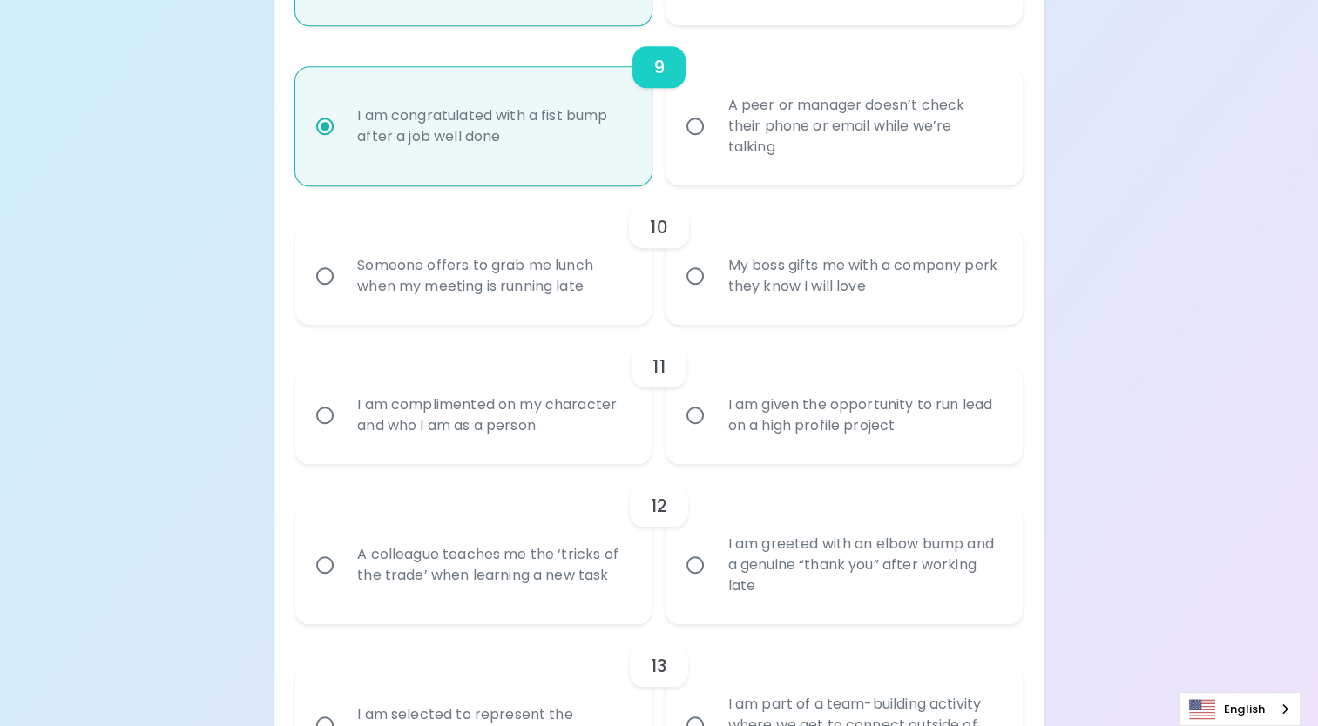
radio input "true"
click at [328, 276] on input "Someone offers to grab me lunch when my meeting is running late" at bounding box center [325, 276] width 37 height 37
radio input "false"
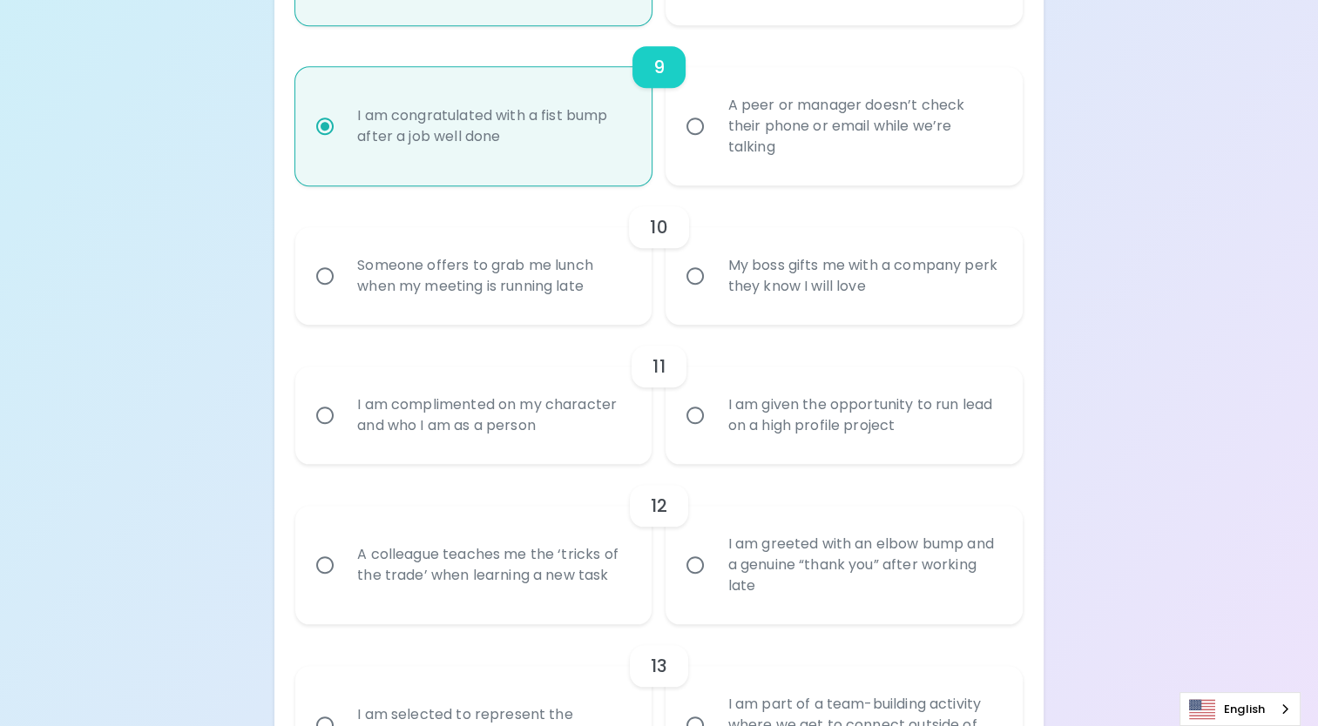
radio input "false"
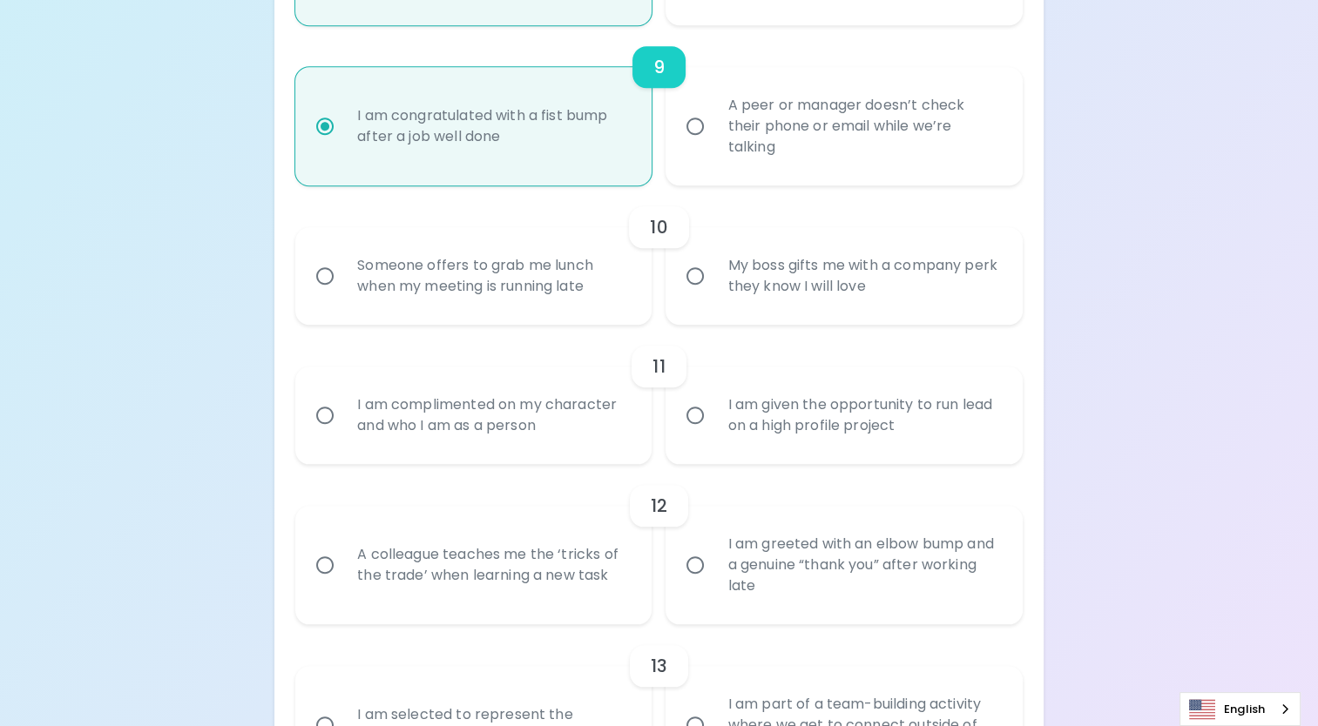
scroll to position [1751, 0]
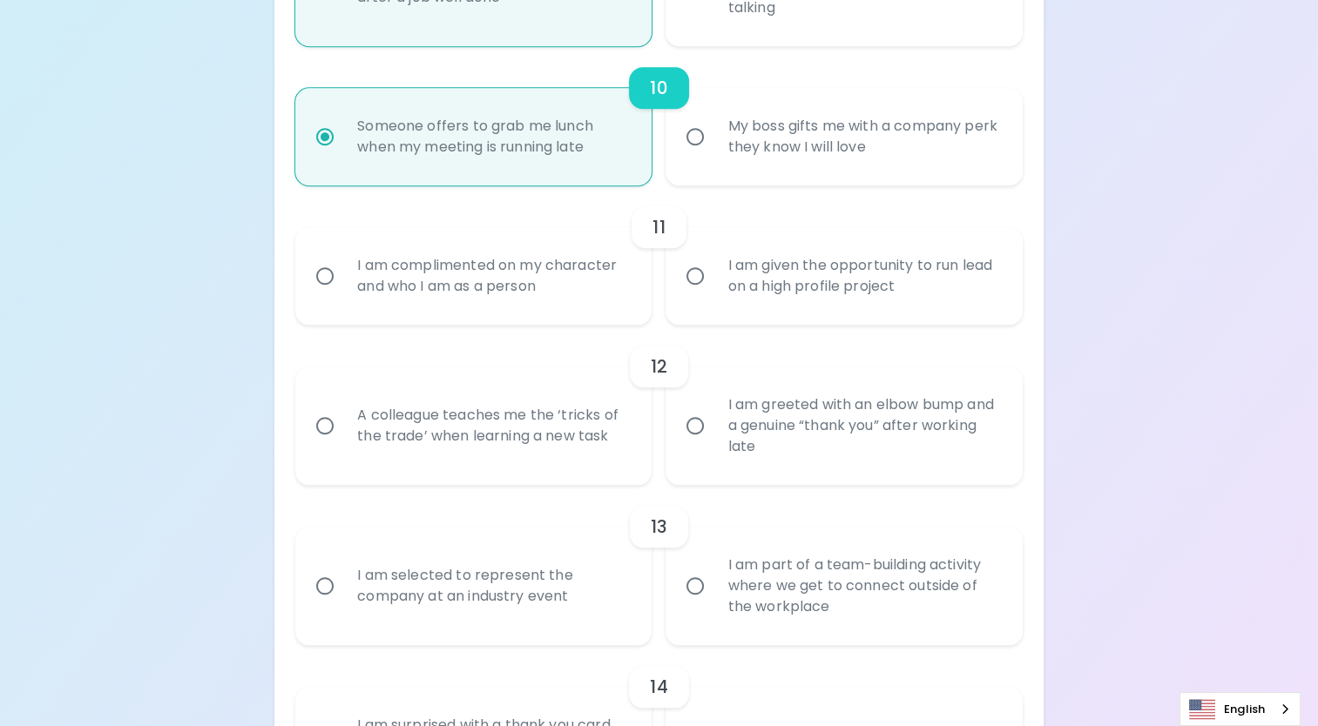
radio input "true"
click at [336, 276] on input "I am complimented on my character and who I am as a person" at bounding box center [325, 276] width 37 height 37
radio input "false"
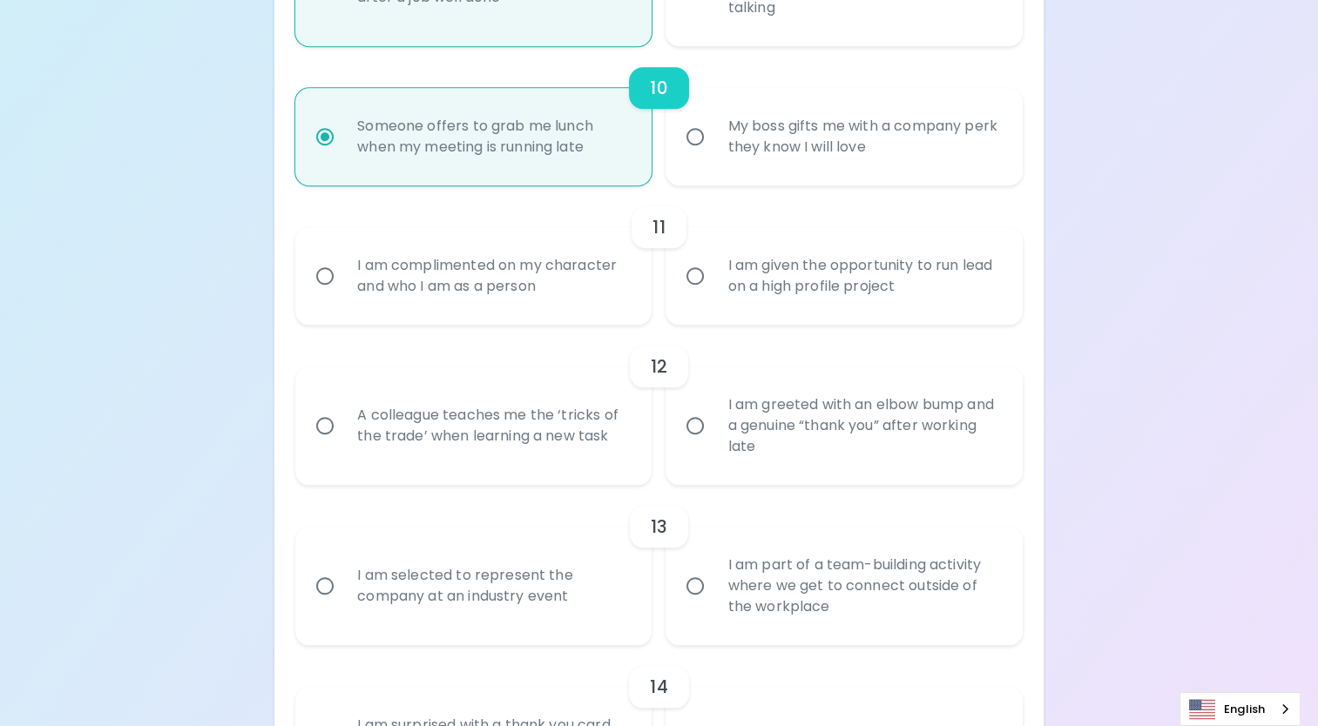
radio input "false"
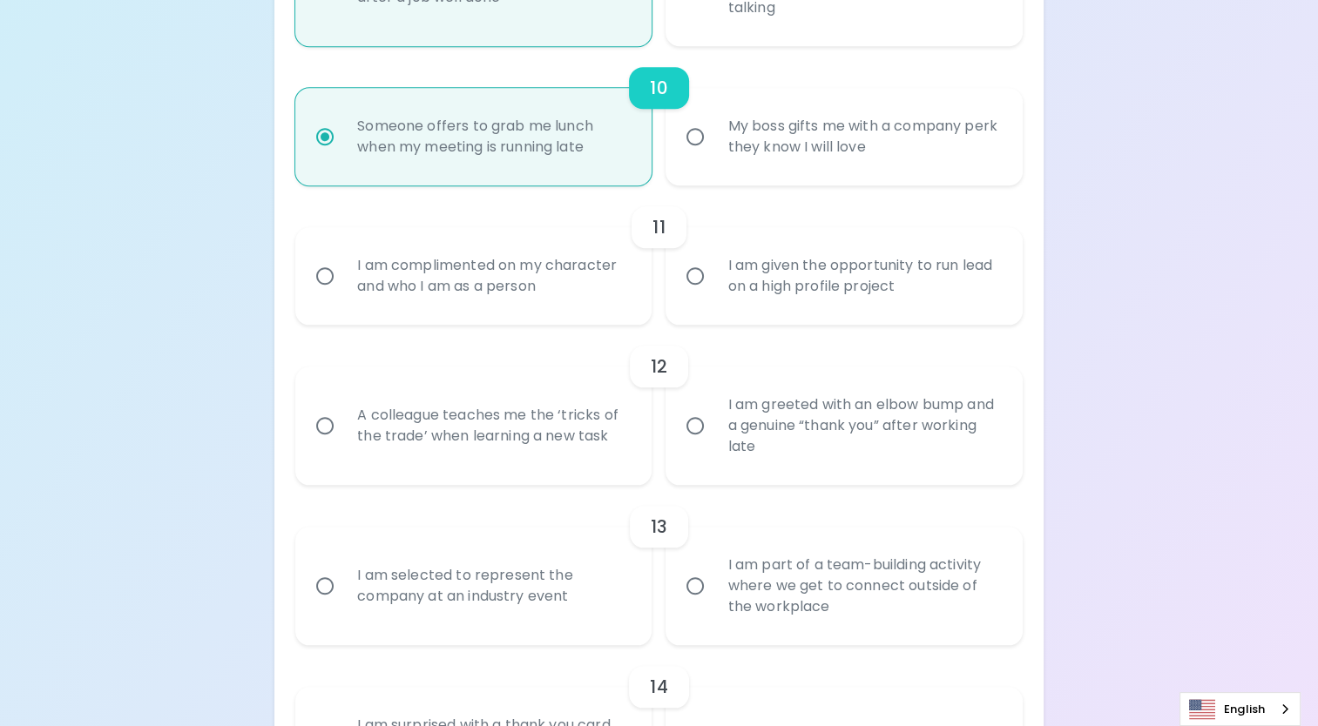
radio input "false"
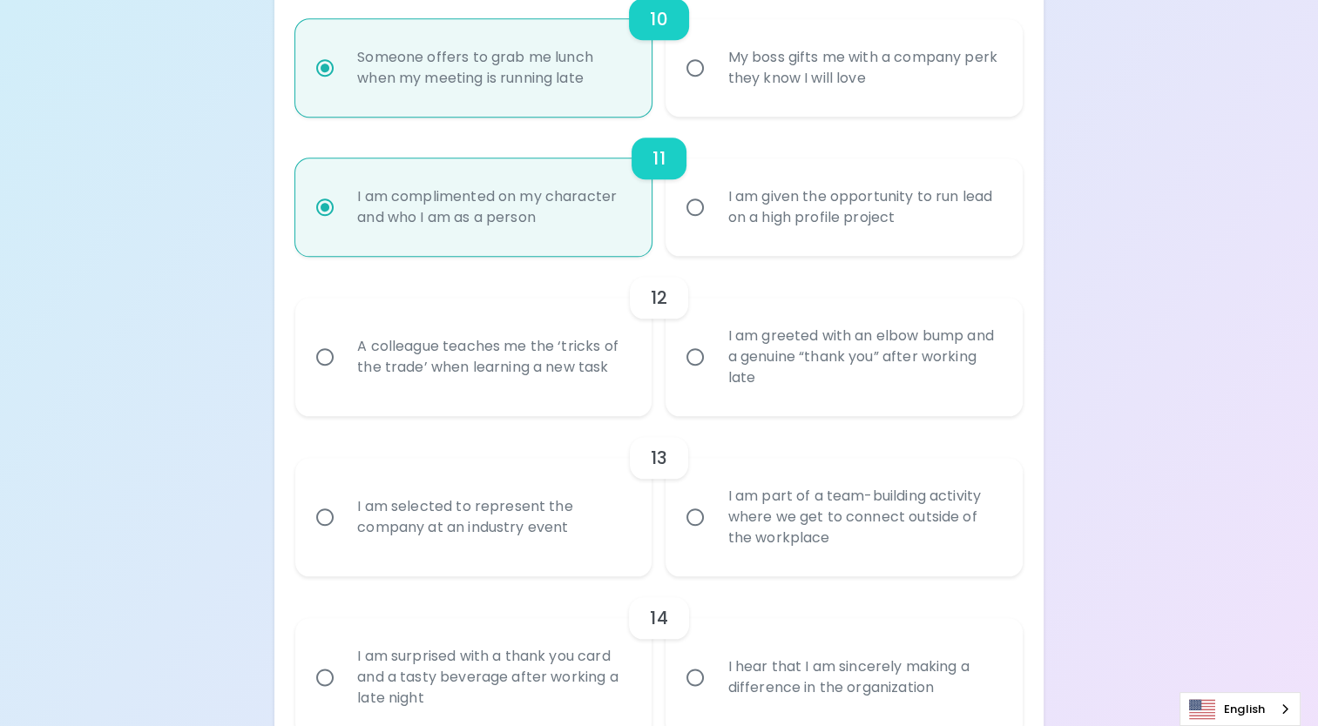
scroll to position [1890, 0]
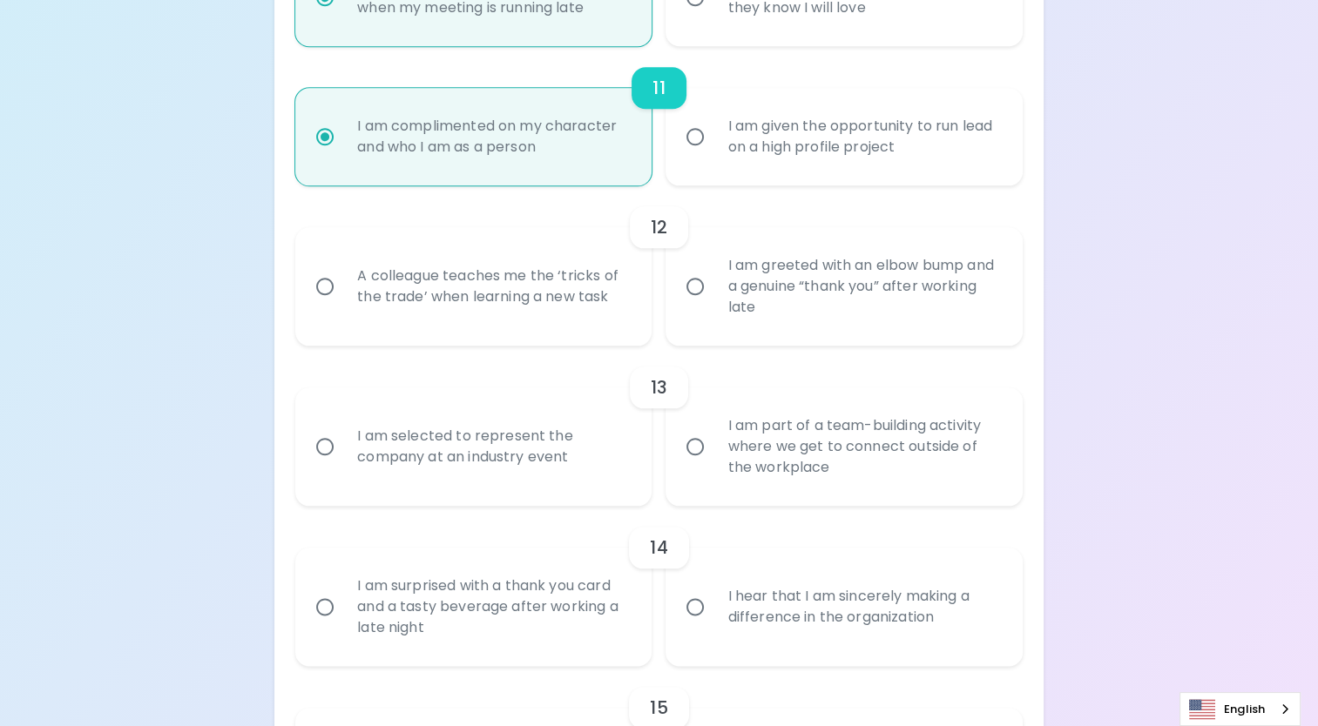
radio input "true"
click at [694, 289] on input "I am greeted with an elbow bump and a genuine “thank you” after working late" at bounding box center [695, 286] width 37 height 37
radio input "false"
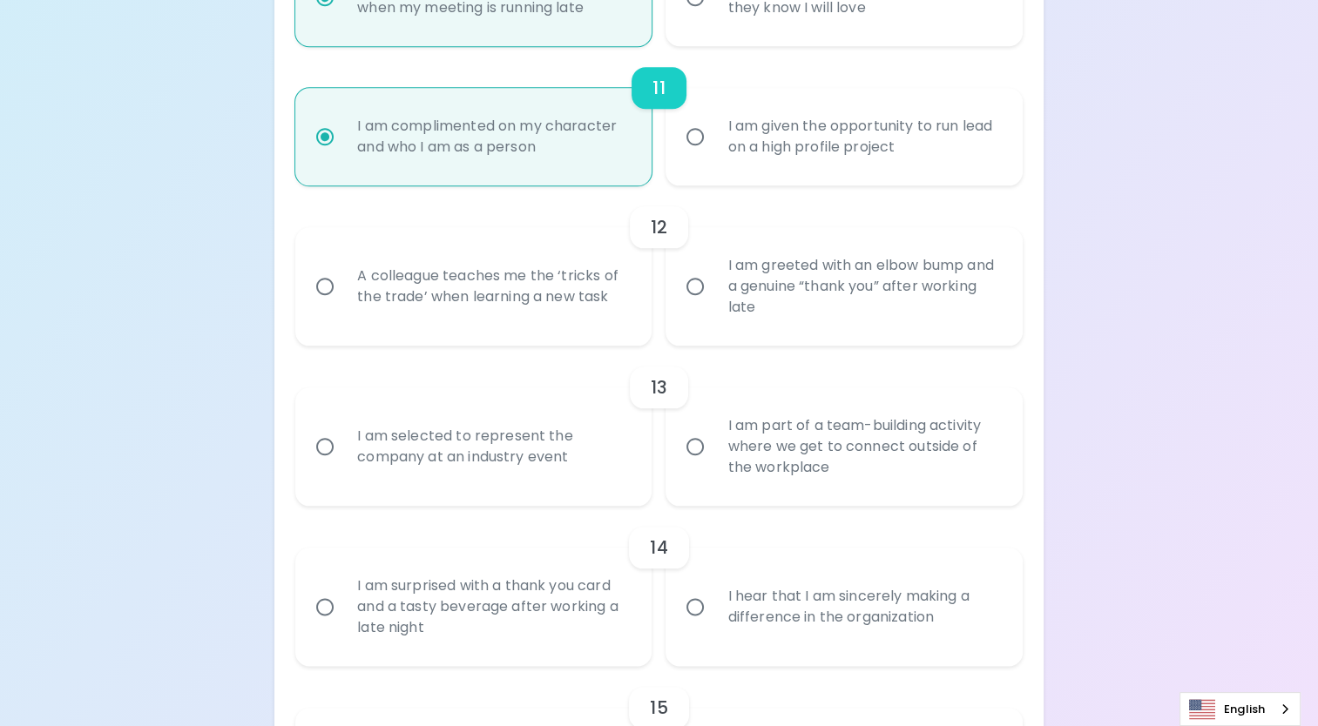
radio input "false"
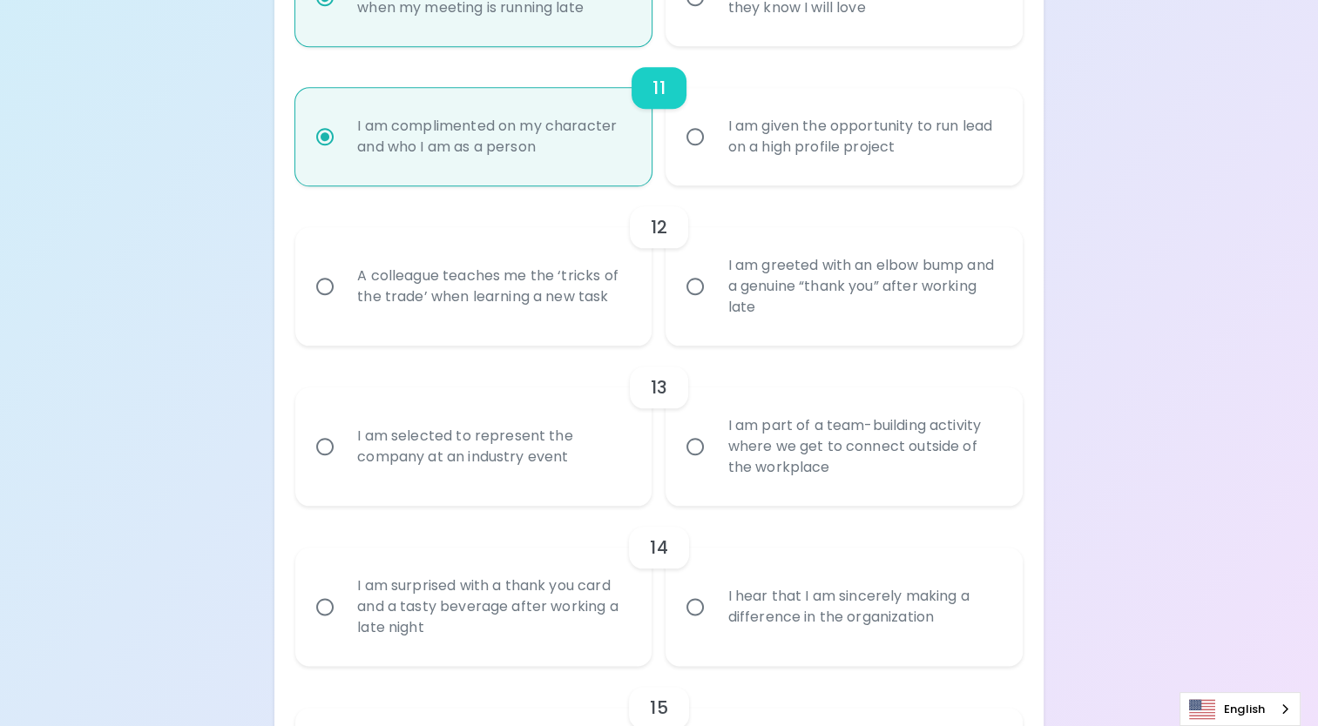
radio input "false"
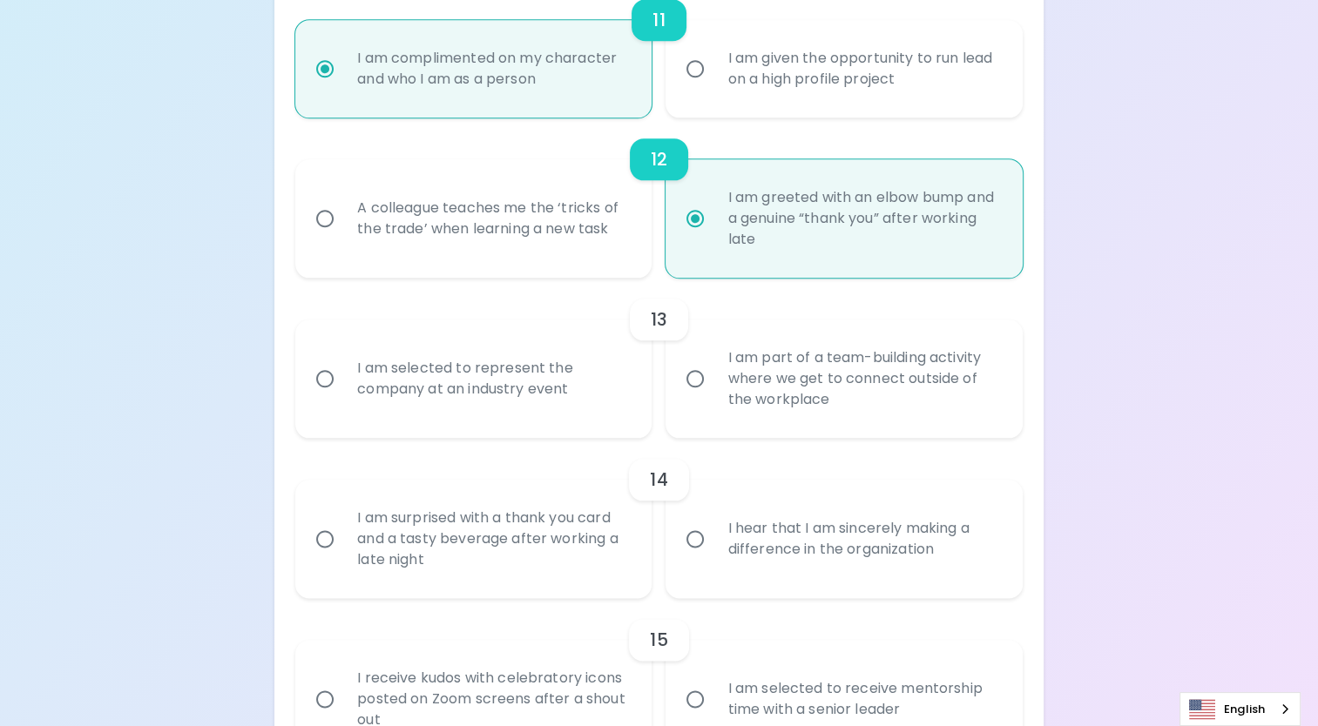
scroll to position [2030, 0]
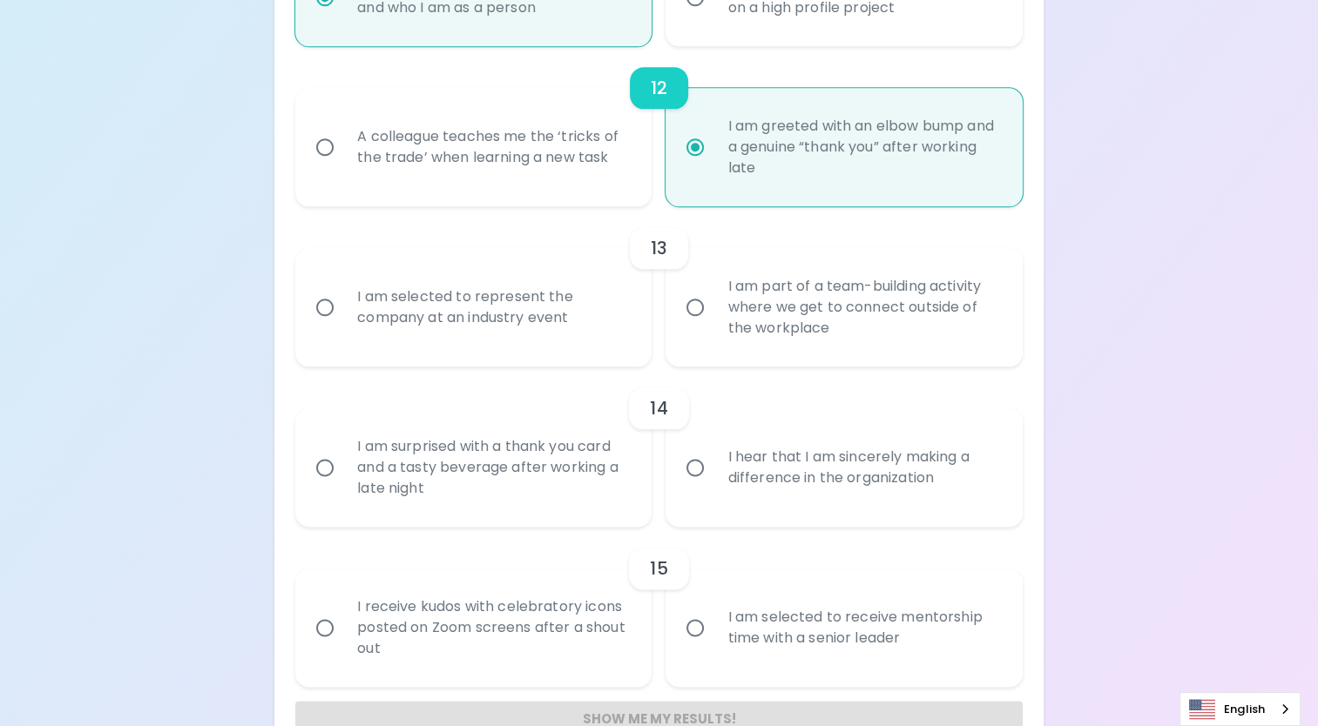
radio input "true"
click at [321, 308] on input "I am selected to represent the company at an industry event" at bounding box center [325, 307] width 37 height 37
radio input "false"
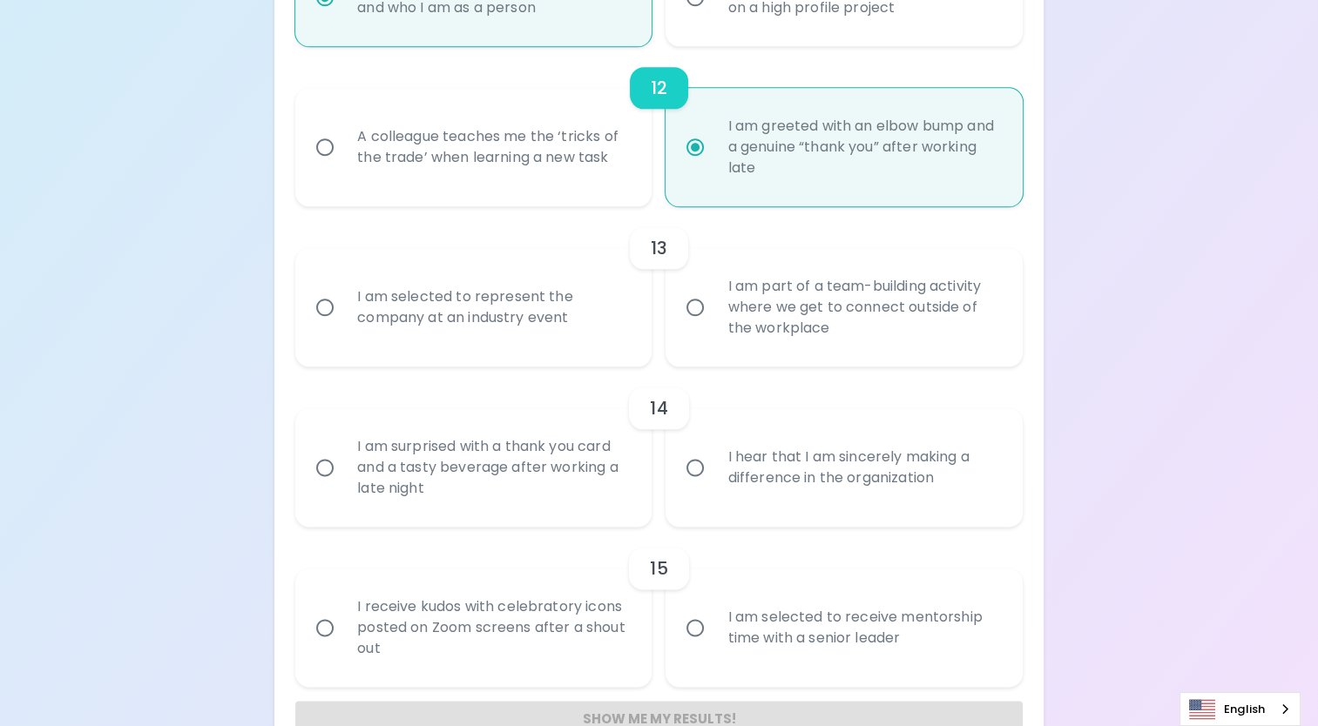
radio input "false"
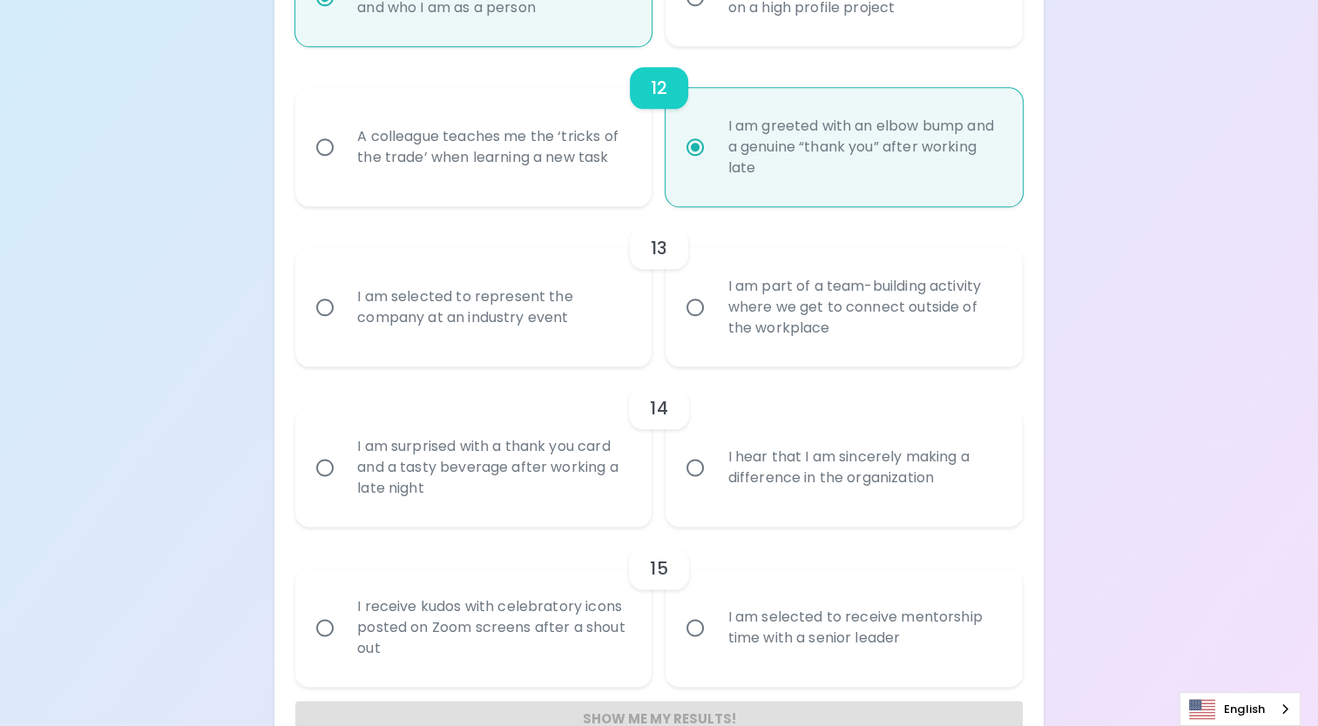
radio input "false"
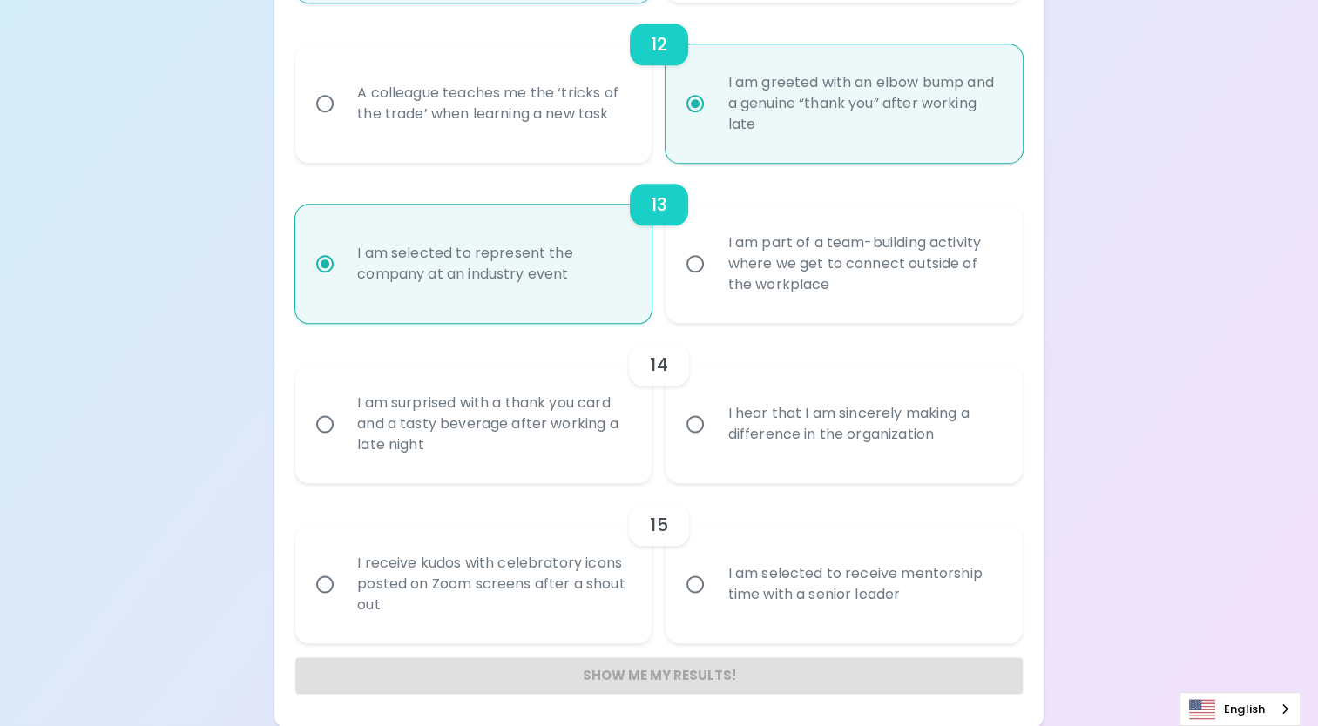
scroll to position [2075, 0]
radio input "true"
click at [695, 422] on input "I hear that I am sincerely making a difference in the organization" at bounding box center [695, 422] width 37 height 37
radio input "false"
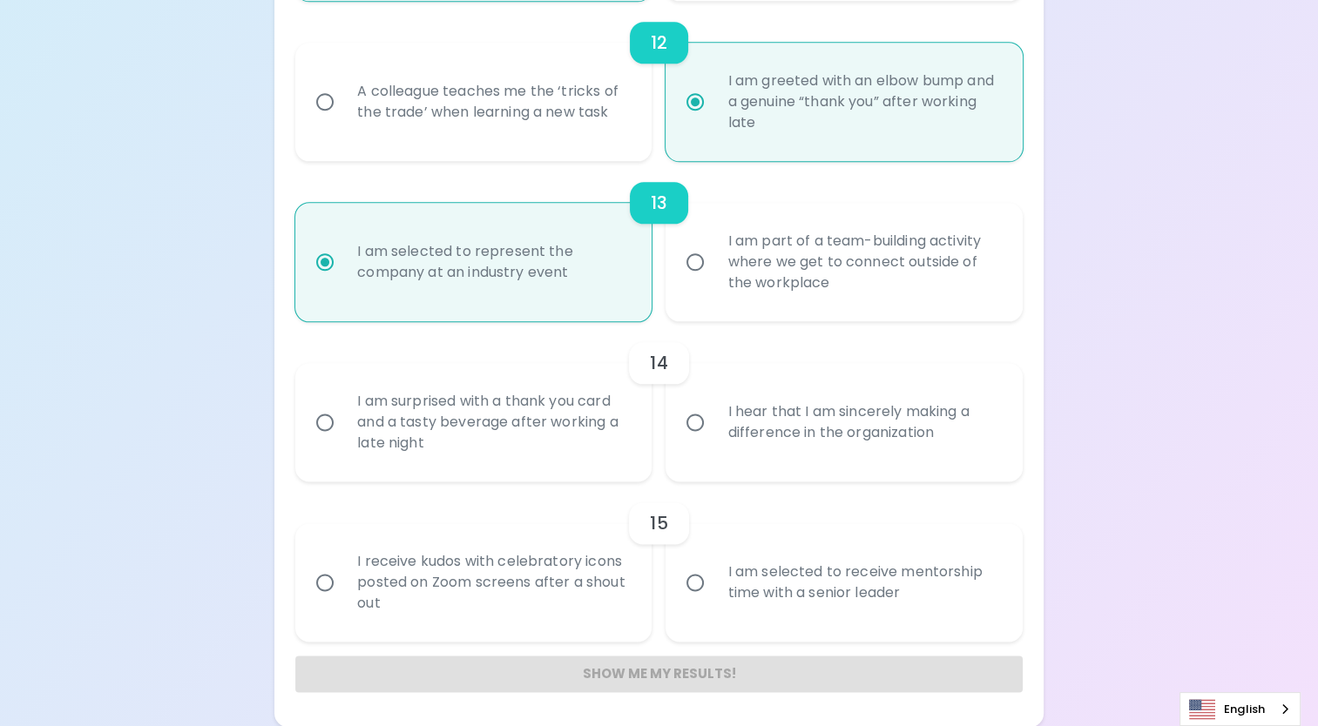
radio input "false"
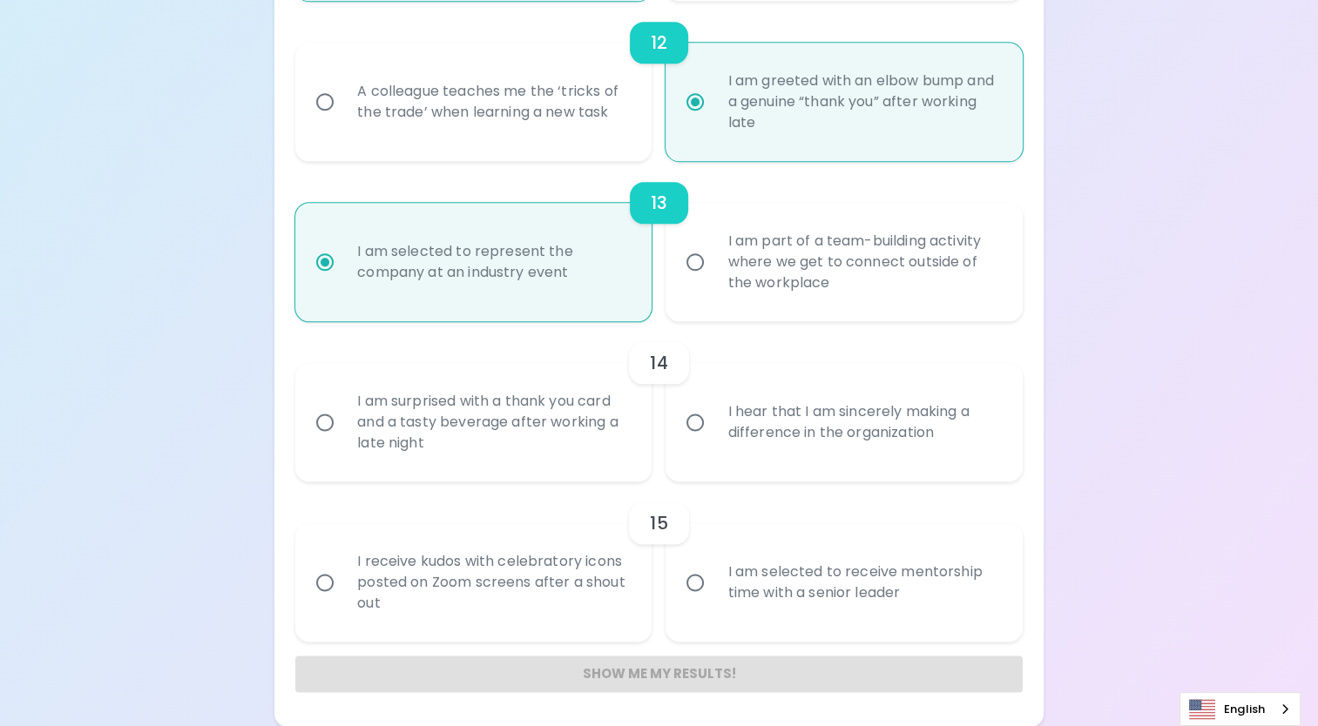
radio input "false"
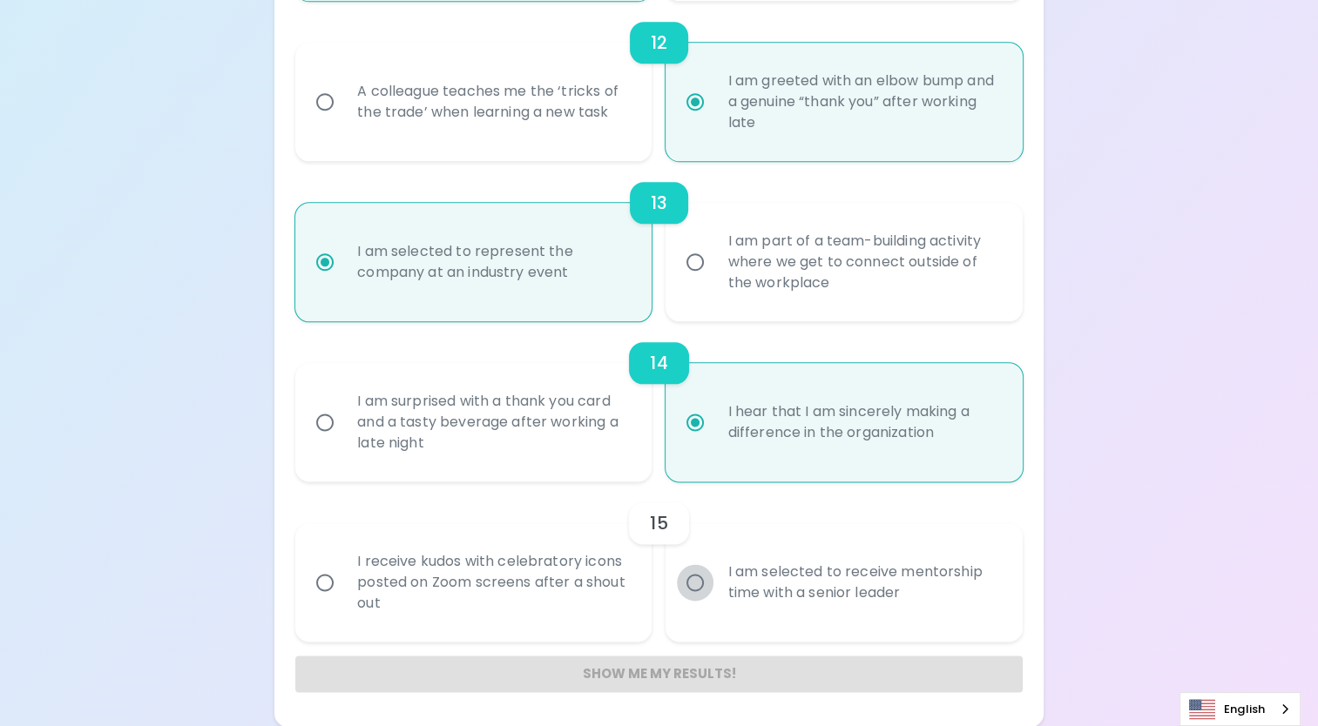
radio input "true"
click at [700, 580] on input "I am selected to receive mentorship time with a senior leader" at bounding box center [695, 582] width 37 height 37
radio input "false"
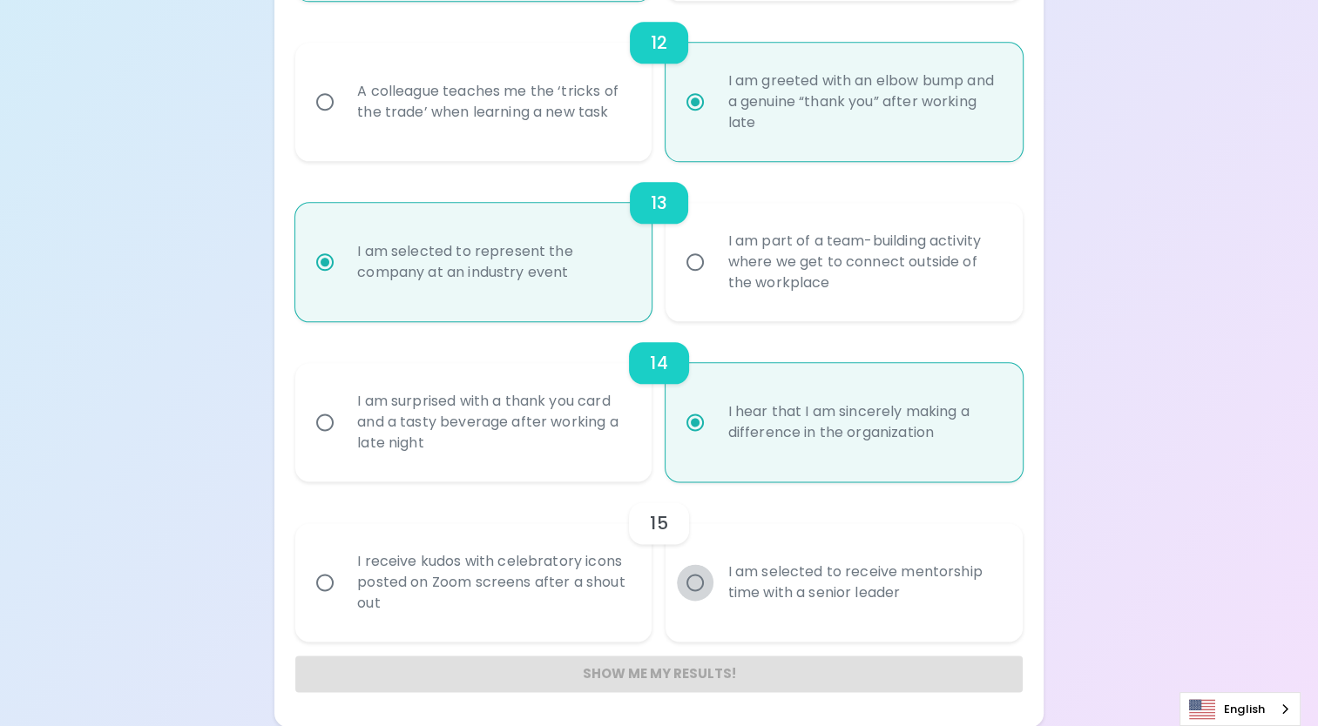
radio input "false"
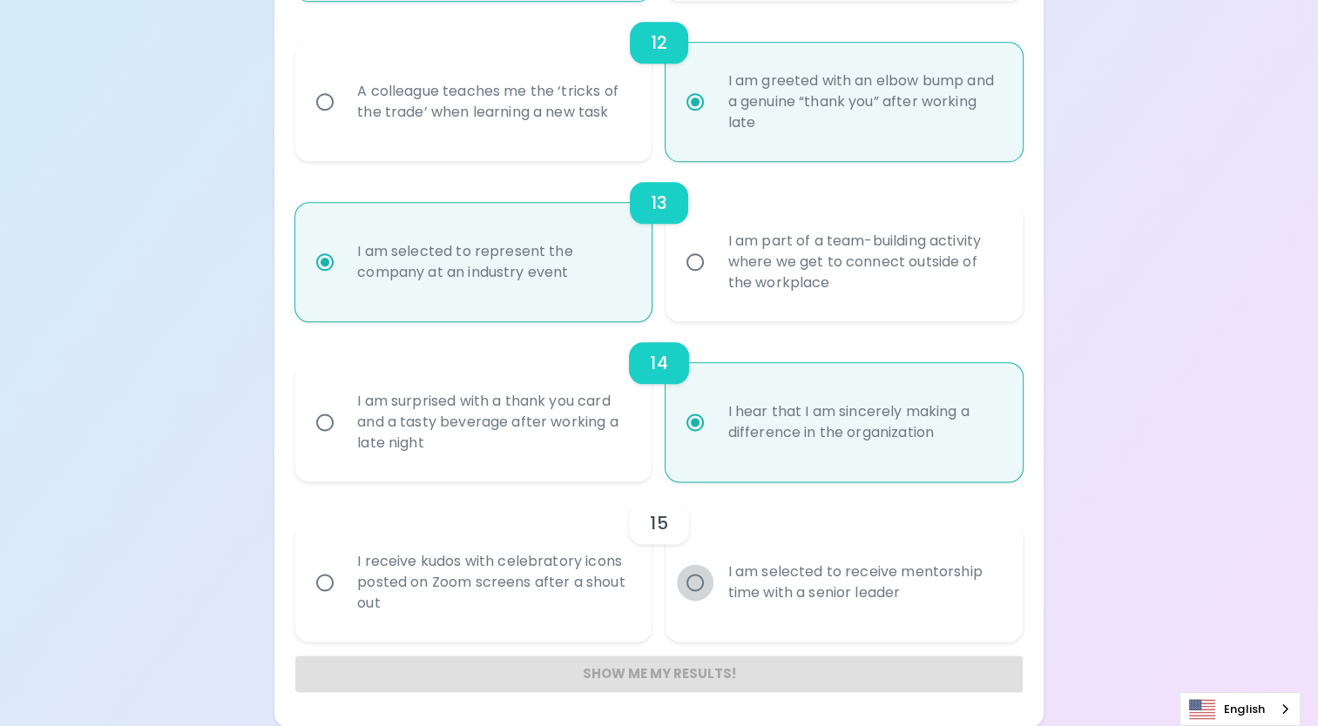
radio input "false"
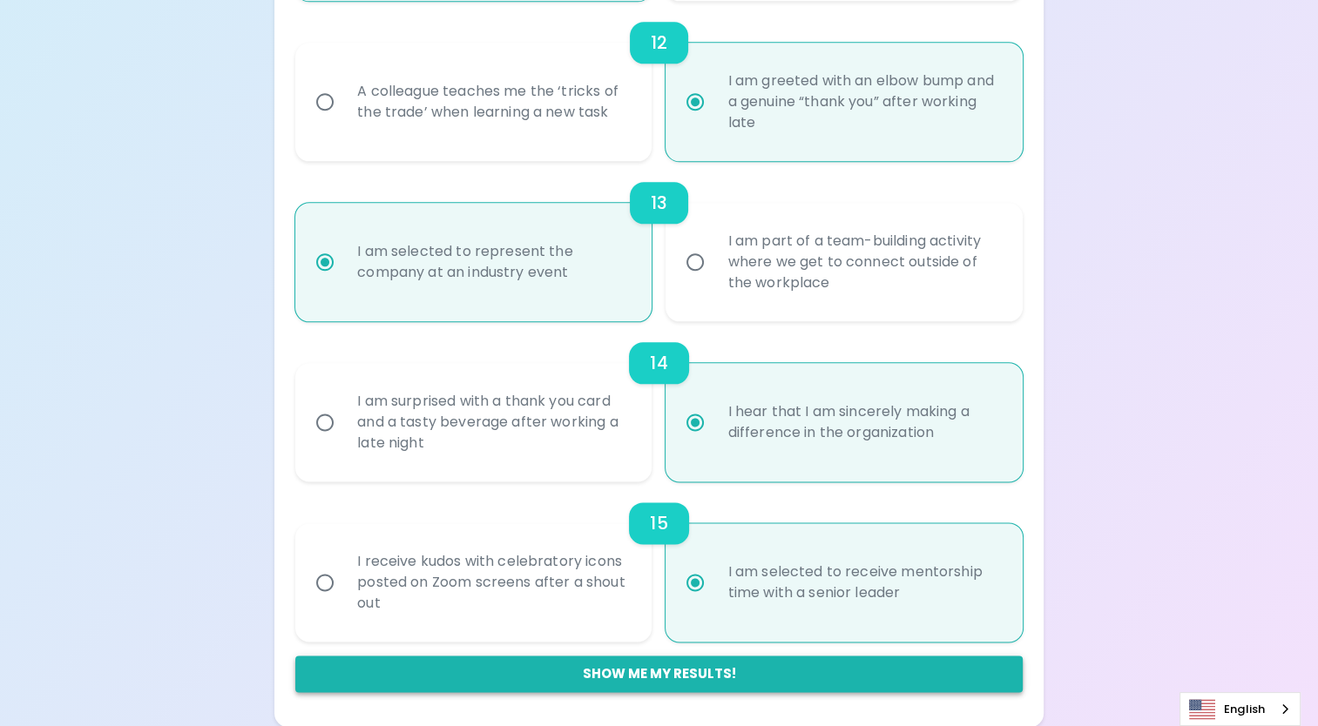
radio input "true"
click at [668, 673] on button "Show me my results!" at bounding box center [658, 674] width 727 height 37
radio input "false"
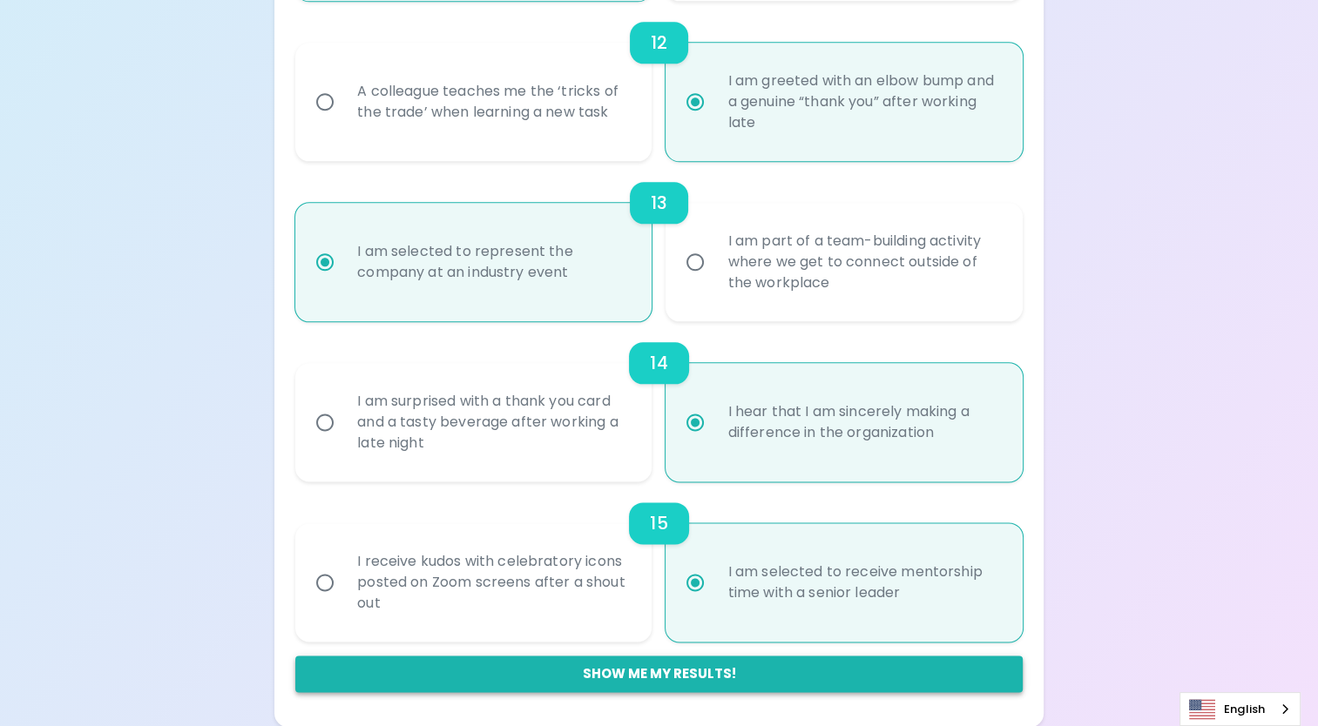
radio input "false"
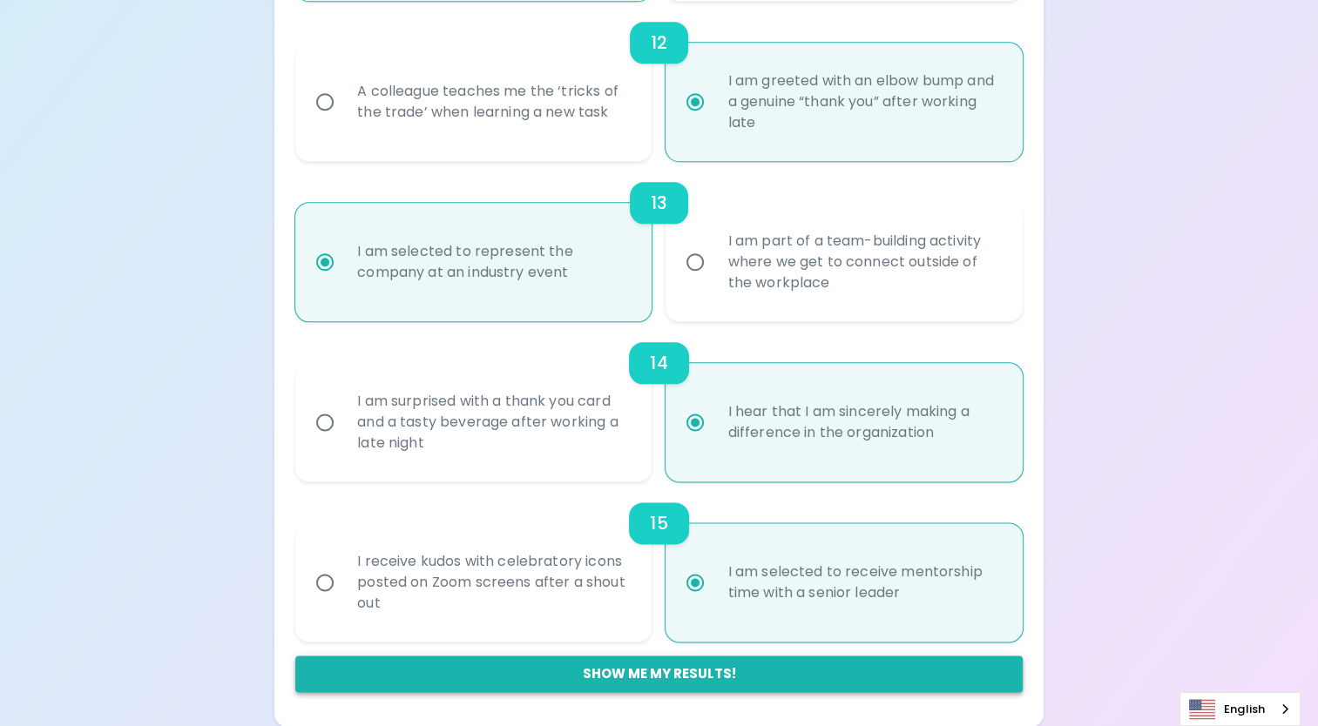
radio input "false"
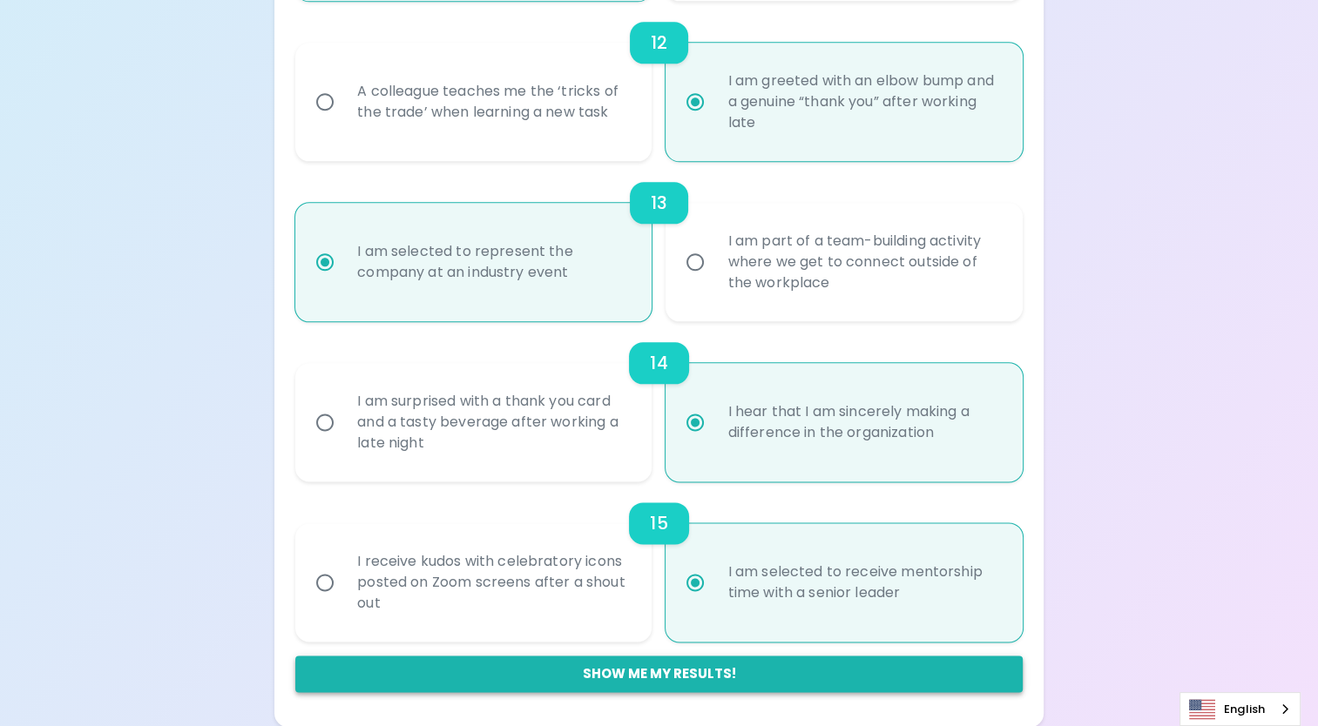
radio input "false"
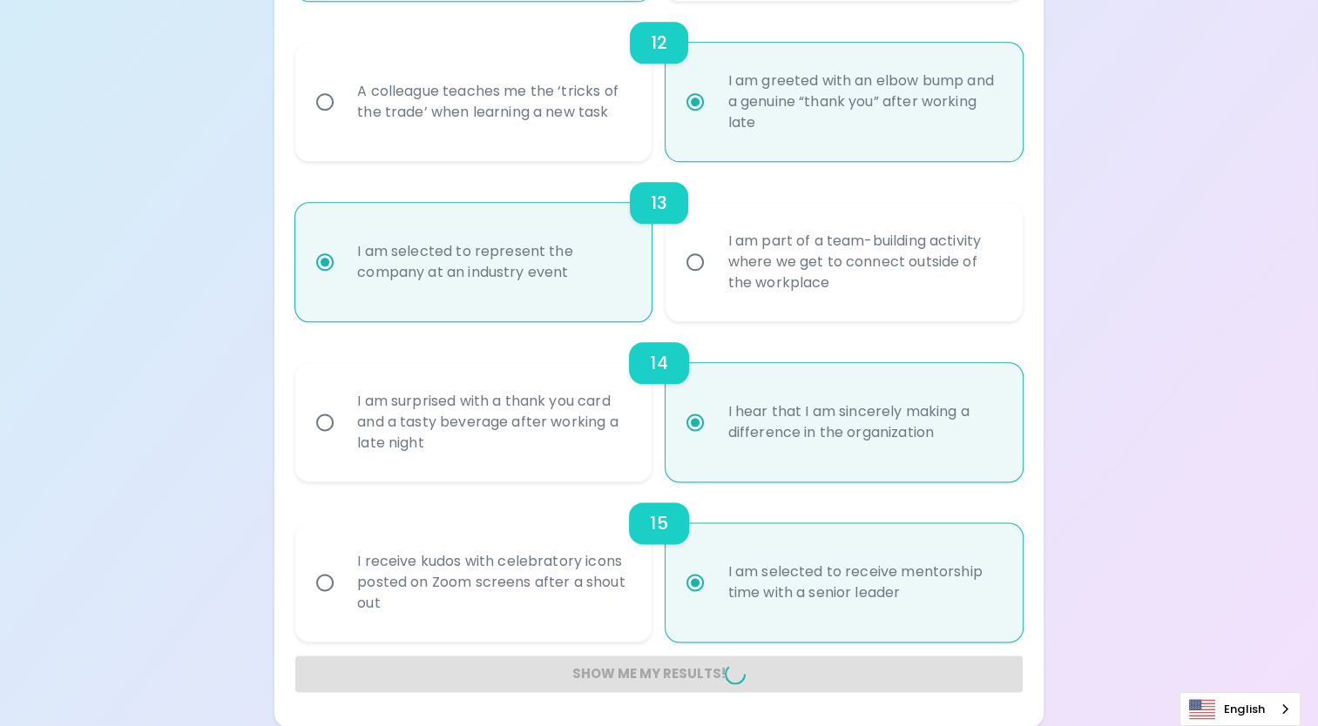
radio input "false"
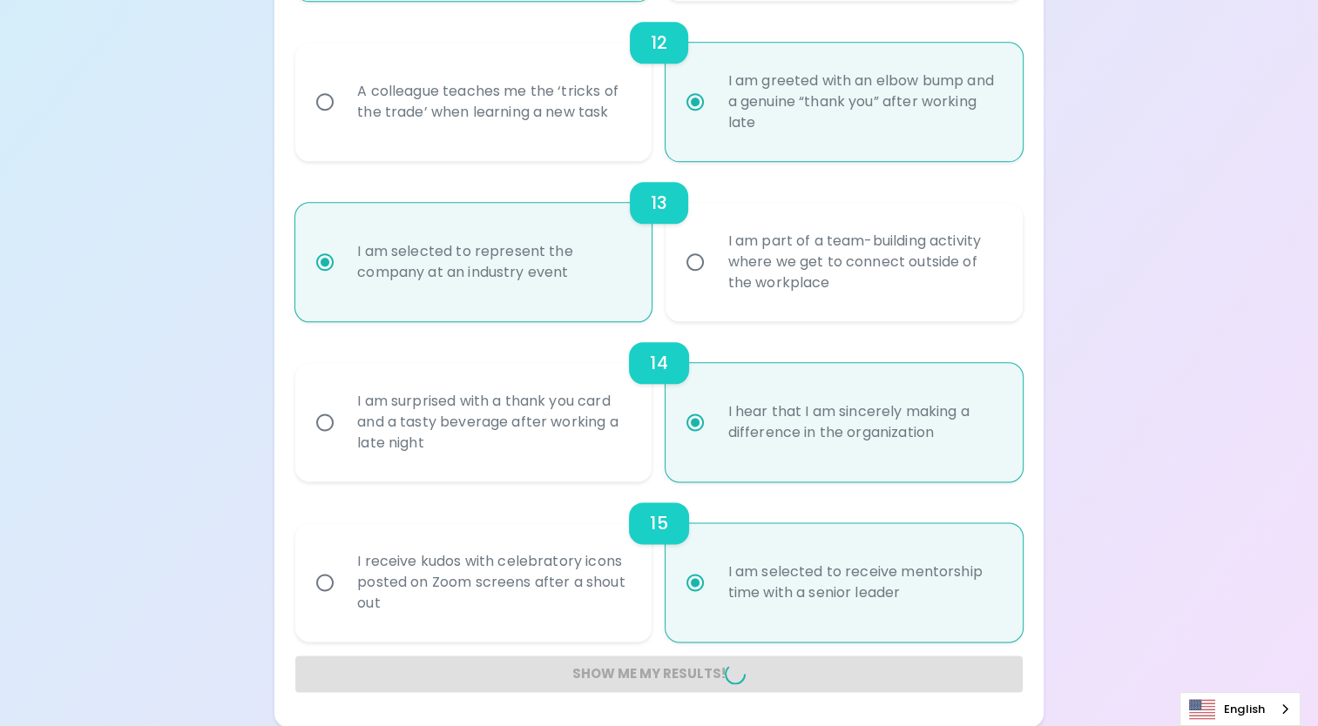
radio input "false"
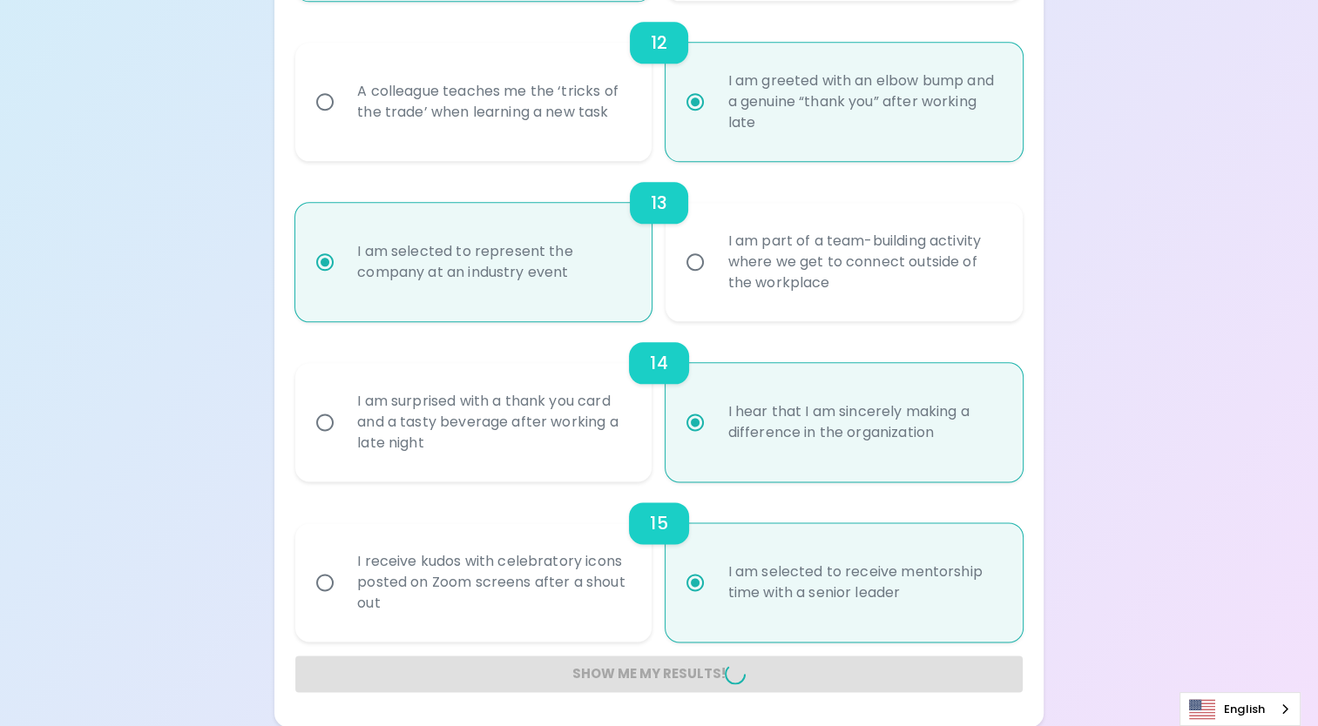
radio input "false"
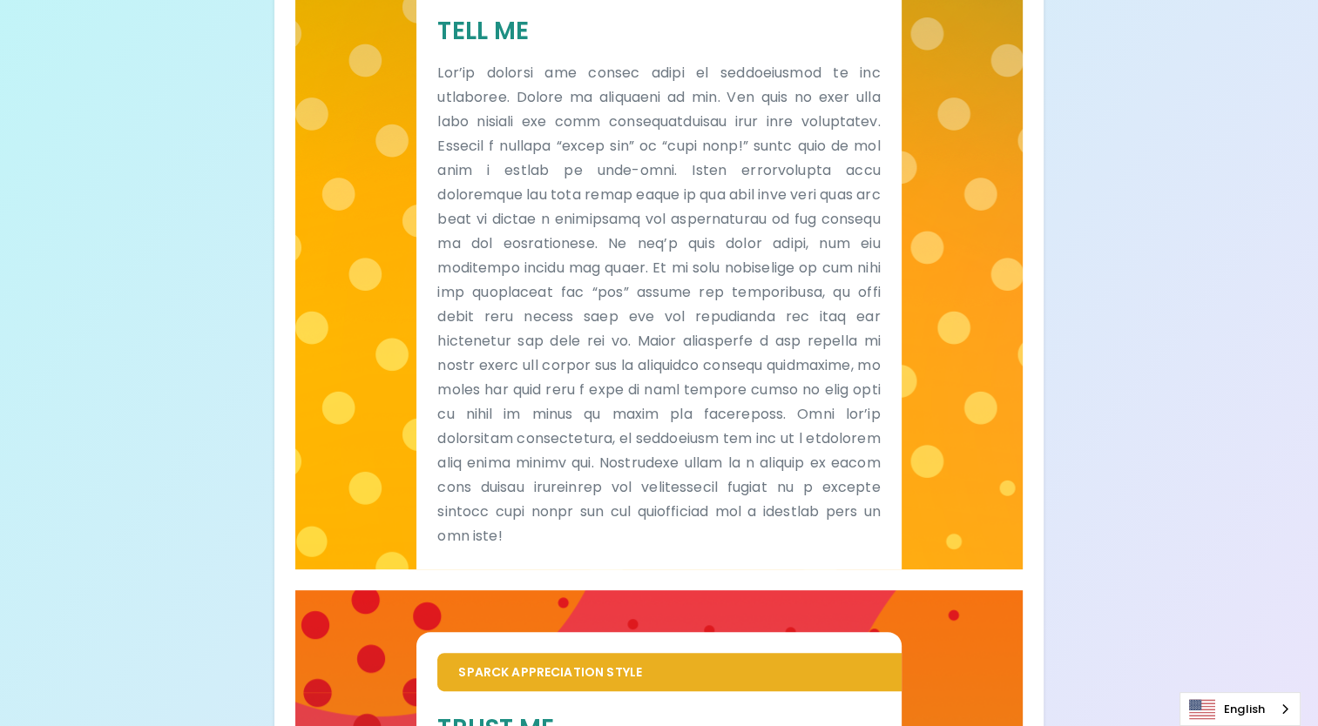
scroll to position [0, 0]
